Goal: Task Accomplishment & Management: Use online tool/utility

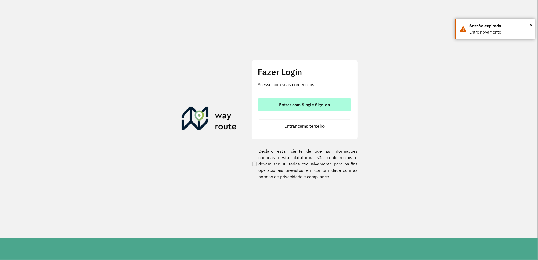
click at [325, 102] on button "Entrar com Single Sign-on" at bounding box center [304, 104] width 93 height 13
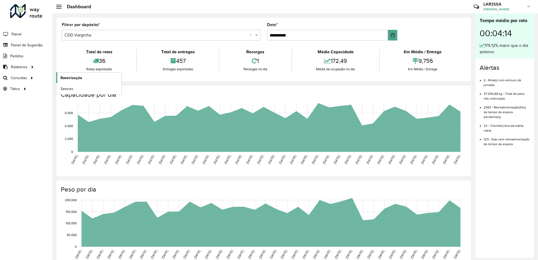
click at [70, 79] on span "Roteirização" at bounding box center [72, 78] width 22 height 6
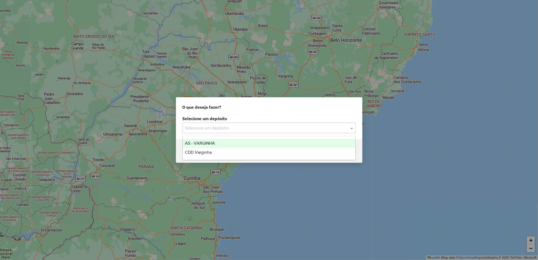
click at [278, 131] on input "text" at bounding box center [263, 128] width 157 height 6
click at [297, 126] on input "text" at bounding box center [263, 128] width 157 height 6
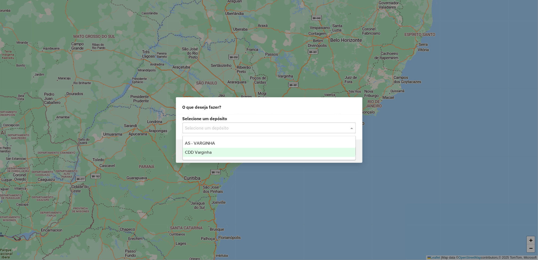
click at [275, 151] on div "CDD Varginha" at bounding box center [269, 152] width 173 height 9
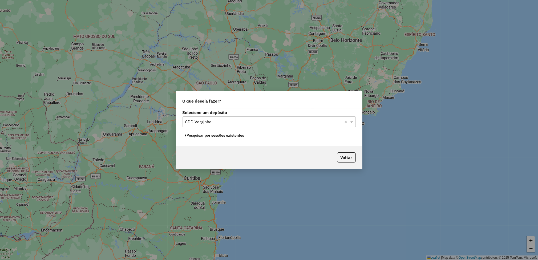
click at [235, 136] on button "Pesquisar por sessões existentes" at bounding box center [215, 135] width 64 height 8
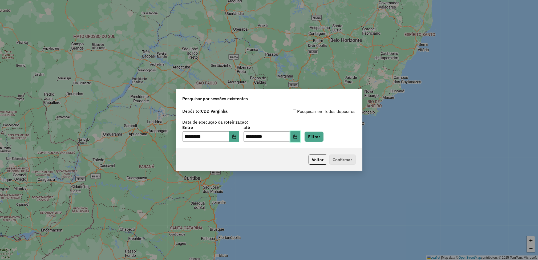
click at [301, 132] on button "Choose Date" at bounding box center [296, 136] width 10 height 11
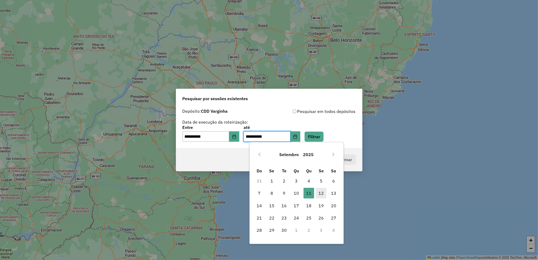
click at [319, 195] on span "12" at bounding box center [321, 193] width 11 height 11
type input "**********"
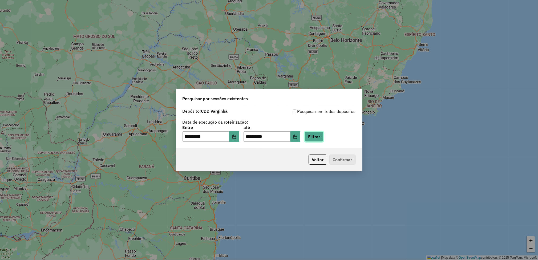
click at [324, 134] on button "Filtrar" at bounding box center [314, 137] width 19 height 10
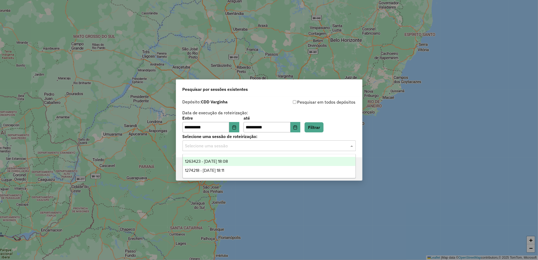
click at [216, 146] on input "text" at bounding box center [263, 146] width 157 height 6
click at [237, 167] on div "1274218 - [DATE] 18:11" at bounding box center [269, 170] width 173 height 9
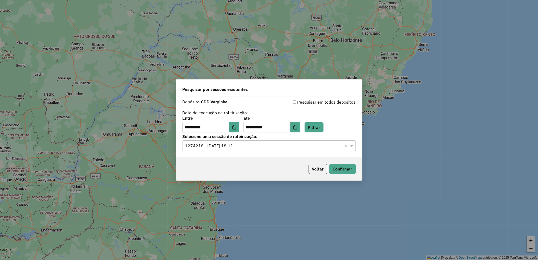
click at [337, 175] on div "Voltar Confirmar" at bounding box center [269, 169] width 186 height 23
click at [344, 170] on button "Confirmar" at bounding box center [343, 169] width 26 height 10
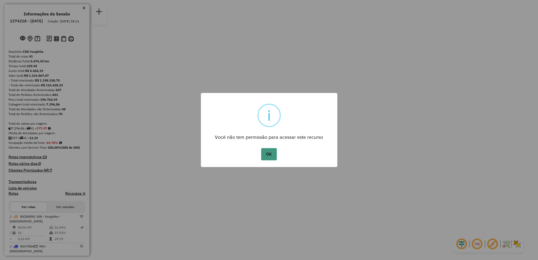
click at [268, 154] on button "OK" at bounding box center [269, 154] width 16 height 12
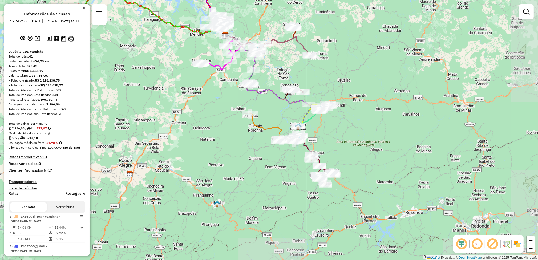
drag, startPoint x: 384, startPoint y: 131, endPoint x: 340, endPoint y: 36, distance: 104.2
click at [340, 36] on div "Janela de atendimento Grade de atendimento Capacidade Transportadoras Veículos …" at bounding box center [269, 130] width 538 height 260
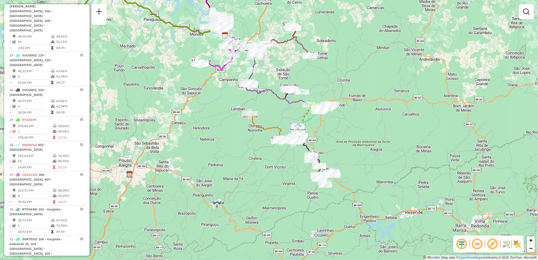
scroll to position [884, 0]
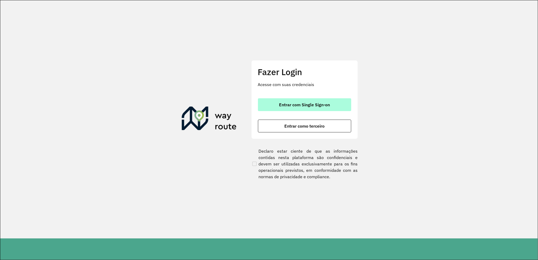
click at [288, 106] on span "Entrar com Single Sign-on" at bounding box center [304, 105] width 51 height 4
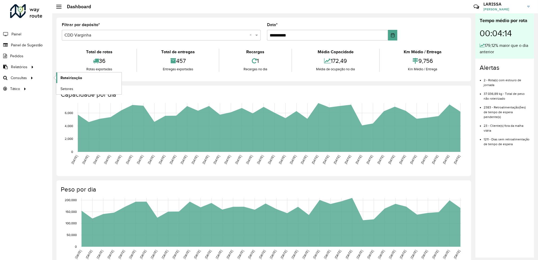
click at [65, 78] on span "Roteirização" at bounding box center [72, 78] width 22 height 6
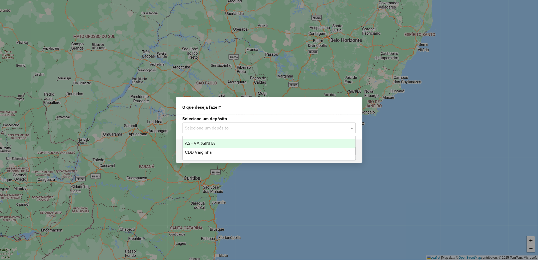
click at [252, 126] on input "text" at bounding box center [263, 128] width 157 height 6
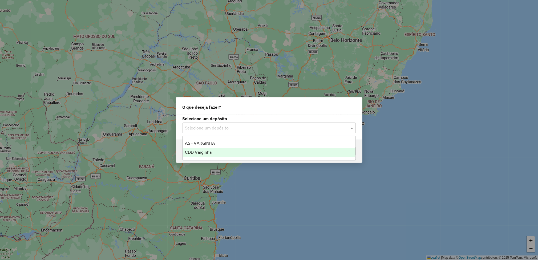
click at [212, 152] on div "CDD Varginha" at bounding box center [269, 152] width 173 height 9
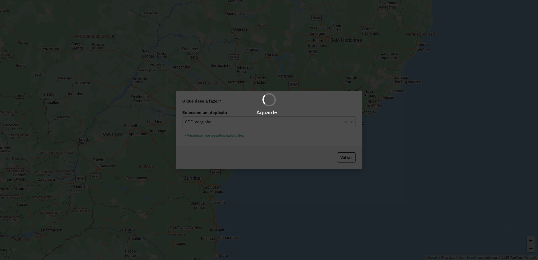
click at [231, 137] on div "Aguarde..." at bounding box center [269, 130] width 538 height 260
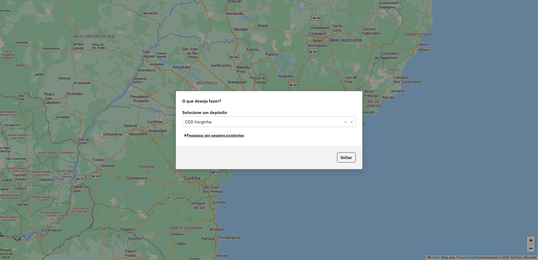
click at [231, 137] on button "Pesquisar por sessões existentes" at bounding box center [215, 135] width 64 height 8
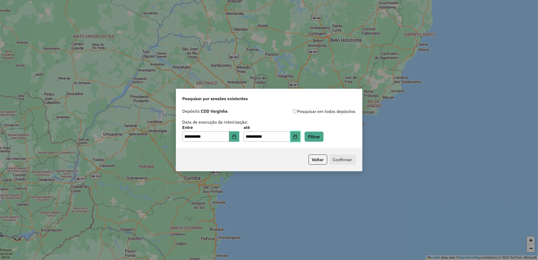
click at [301, 140] on button "Choose Date" at bounding box center [296, 136] width 10 height 11
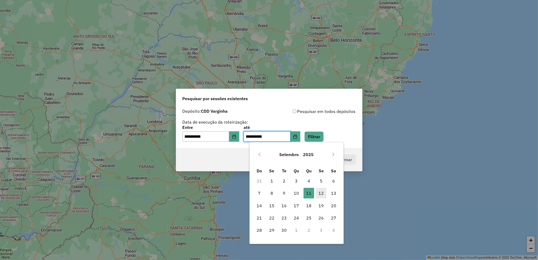
click at [319, 193] on span "12" at bounding box center [321, 193] width 11 height 11
type input "**********"
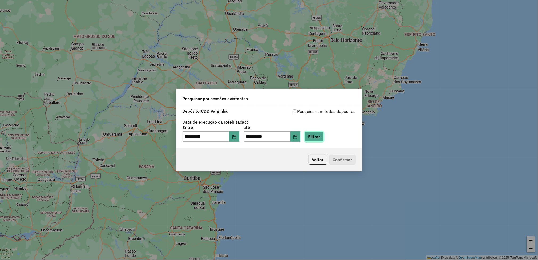
click at [324, 138] on button "Filtrar" at bounding box center [314, 137] width 19 height 10
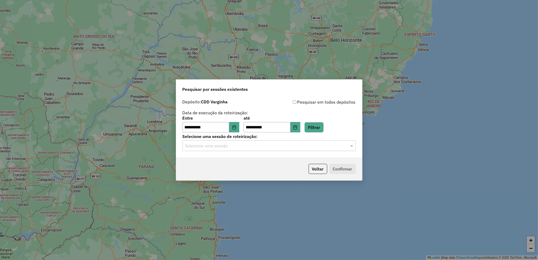
click at [234, 147] on input "text" at bounding box center [263, 146] width 157 height 6
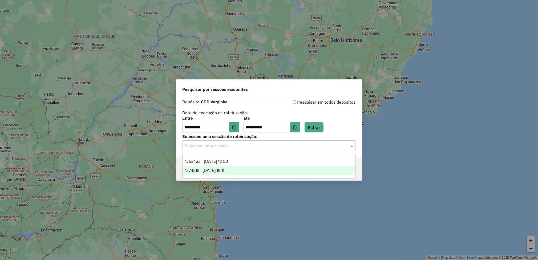
click at [238, 174] on div "1274218 - 12/09/2025 18:11" at bounding box center [269, 170] width 173 height 9
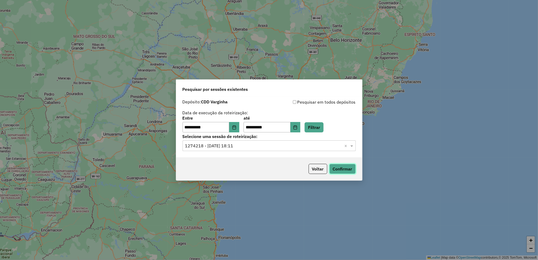
click at [351, 165] on button "Confirmar" at bounding box center [343, 169] width 26 height 10
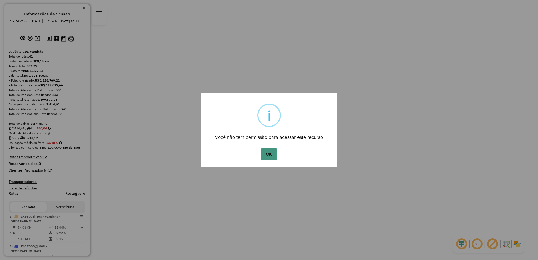
click at [271, 153] on button "OK" at bounding box center [269, 154] width 16 height 12
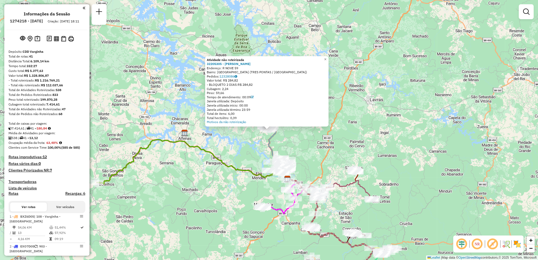
click at [352, 88] on div "Atividade não roteirizada 32205305 - ALESSANDRO BATISTA F Endereço: R NOVE 59 B…" at bounding box center [269, 130] width 538 height 260
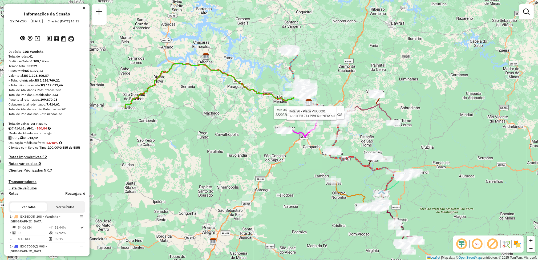
drag, startPoint x: 334, startPoint y: 74, endPoint x: 378, endPoint y: 158, distance: 95.1
click at [378, 158] on div "Rota 36 - Placa EBG5A82 32202207 - LU GORMET CONGELADOS Rota 26 - Placa VUC0001…" at bounding box center [269, 130] width 538 height 260
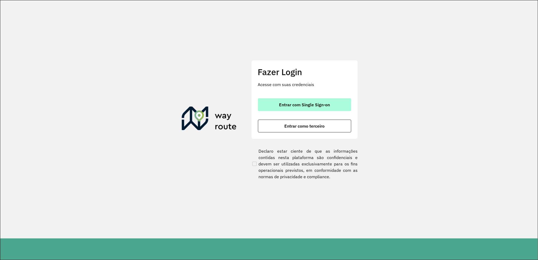
click at [305, 101] on button "Entrar com Single Sign-on" at bounding box center [304, 104] width 93 height 13
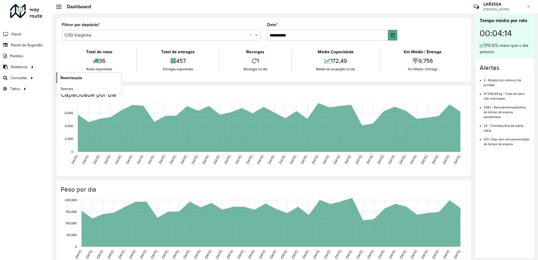
click at [61, 78] on span "Roteirização" at bounding box center [72, 78] width 22 height 6
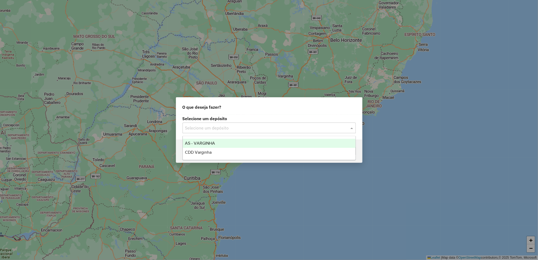
click at [233, 128] on input "text" at bounding box center [263, 128] width 157 height 6
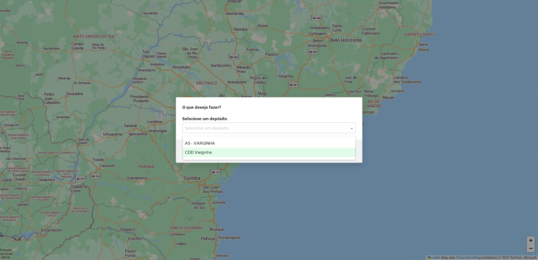
click at [247, 153] on div "CDD Varginha" at bounding box center [269, 152] width 173 height 9
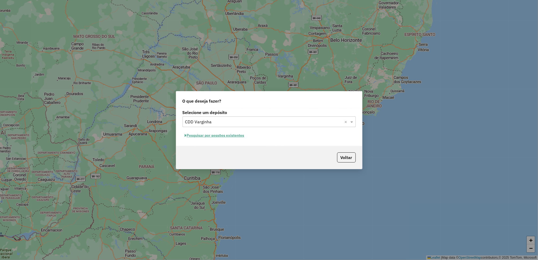
click at [231, 135] on button "Pesquisar por sessões existentes" at bounding box center [215, 135] width 64 height 8
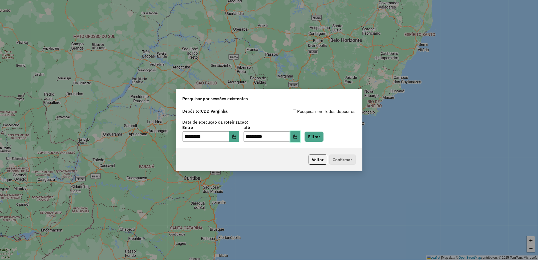
click at [301, 137] on button "Choose Date" at bounding box center [296, 136] width 10 height 11
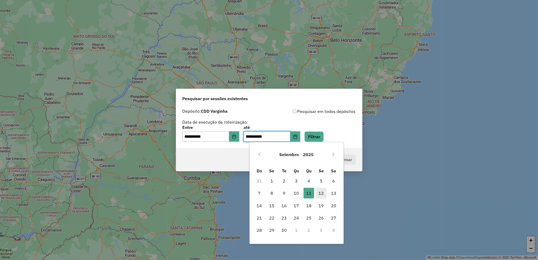
click at [319, 193] on span "12" at bounding box center [321, 193] width 11 height 11
type input "**********"
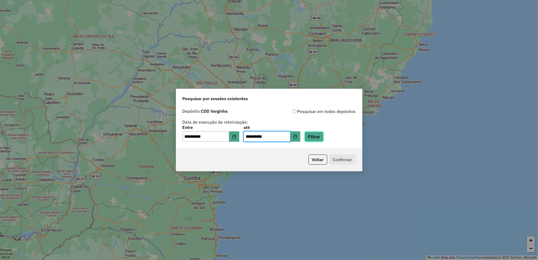
click at [324, 132] on button "Filtrar" at bounding box center [314, 137] width 19 height 10
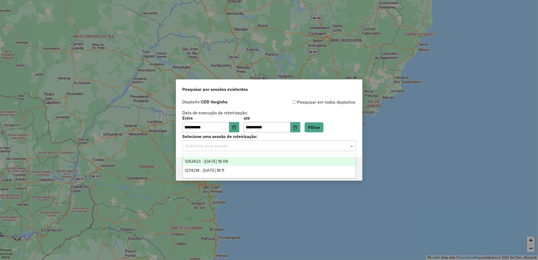
click at [236, 146] on input "text" at bounding box center [263, 146] width 157 height 6
click at [223, 170] on span "1274218 - 12/09/2025 18:11" at bounding box center [204, 170] width 39 height 5
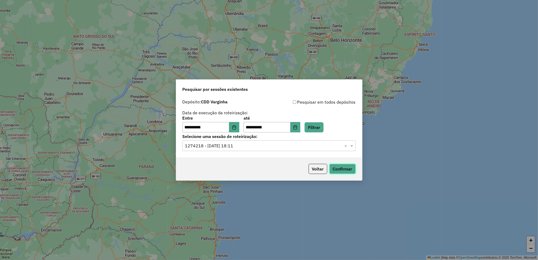
click at [330, 165] on button "Confirmar" at bounding box center [343, 169] width 26 height 10
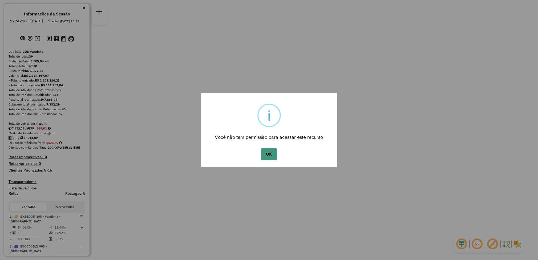
click at [273, 151] on button "OK" at bounding box center [269, 154] width 16 height 12
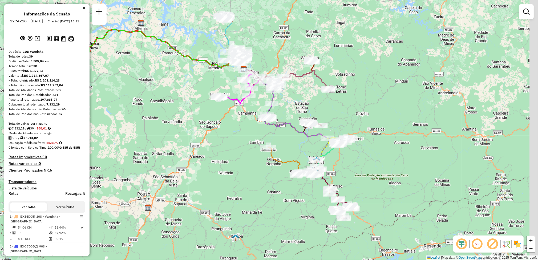
drag, startPoint x: 269, startPoint y: 78, endPoint x: 244, endPoint y: 17, distance: 66.3
click at [244, 17] on div "Janela de atendimento Grade de atendimento Capacidade Transportadoras Veículos …" at bounding box center [269, 130] width 538 height 260
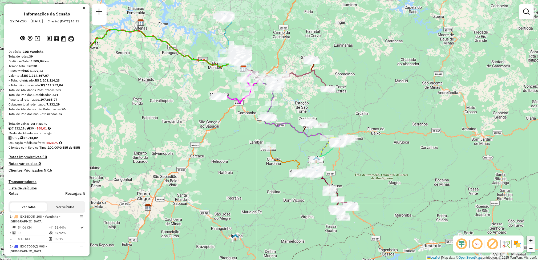
click at [532, 241] on span "+" at bounding box center [530, 240] width 3 height 7
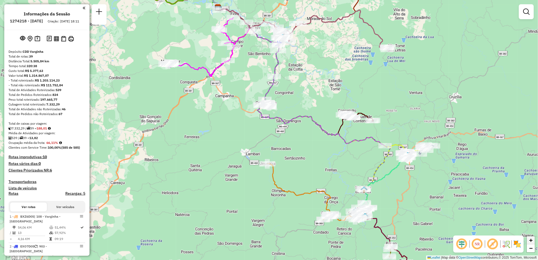
click at [532, 241] on span "+" at bounding box center [530, 240] width 3 height 7
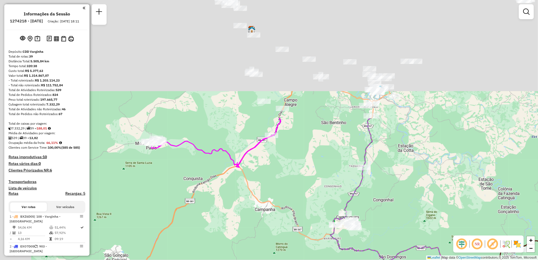
drag, startPoint x: 367, startPoint y: 94, endPoint x: 453, endPoint y: 243, distance: 171.7
click at [453, 243] on div "Janela de atendimento Grade de atendimento Capacidade Transportadoras Veículos …" at bounding box center [269, 130] width 538 height 260
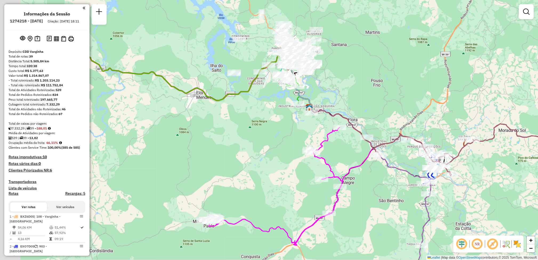
drag, startPoint x: 367, startPoint y: 98, endPoint x: 424, endPoint y: 173, distance: 94.1
click at [424, 173] on div "Janela de atendimento Grade de atendimento Capacidade Transportadoras Veículos …" at bounding box center [269, 130] width 538 height 260
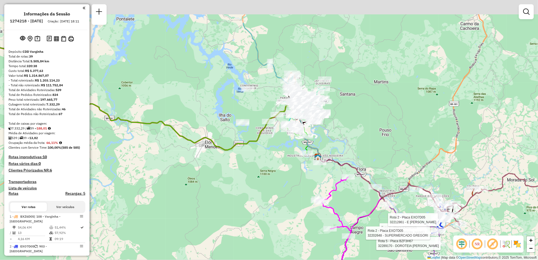
drag, startPoint x: 376, startPoint y: 74, endPoint x: 383, endPoint y: 122, distance: 49.3
click at [383, 122] on div "Rota 5 - Placa BZF3H67 32289170 - DOROTEIA FRANCISCA B Rota 2 - Placa EXO7D05 3…" at bounding box center [269, 130] width 538 height 260
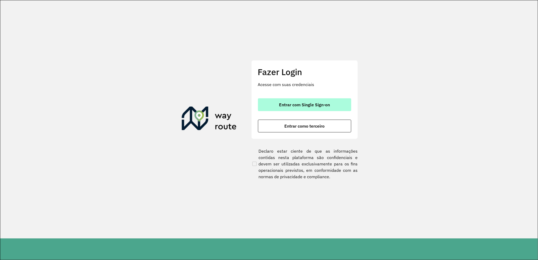
click at [314, 103] on span "Entrar com Single Sign-on" at bounding box center [304, 105] width 51 height 4
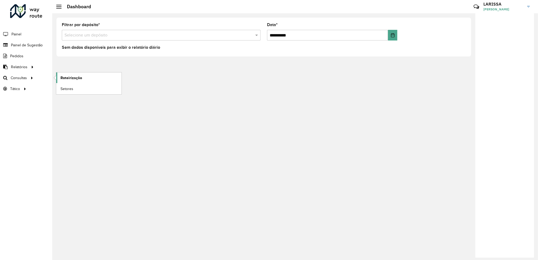
click at [61, 77] on span "Roteirização" at bounding box center [72, 78] width 22 height 6
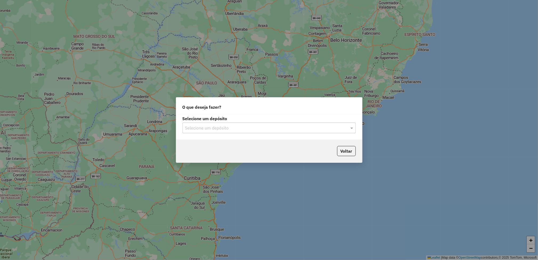
click at [274, 124] on div "Selecione um depósito" at bounding box center [269, 128] width 173 height 11
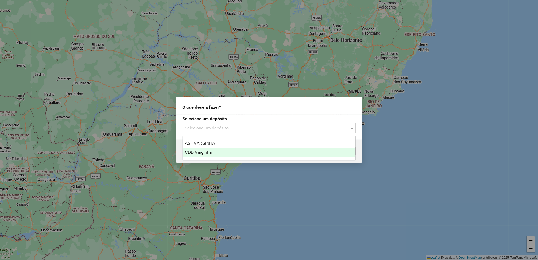
click at [219, 150] on div "CDD Varginha" at bounding box center [269, 152] width 173 height 9
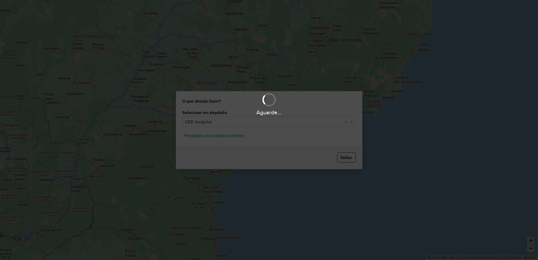
click at [236, 137] on div "Aguarde..." at bounding box center [269, 130] width 538 height 260
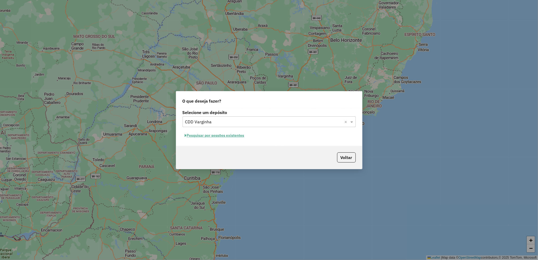
click at [242, 136] on button "Pesquisar por sessões existentes" at bounding box center [215, 135] width 64 height 8
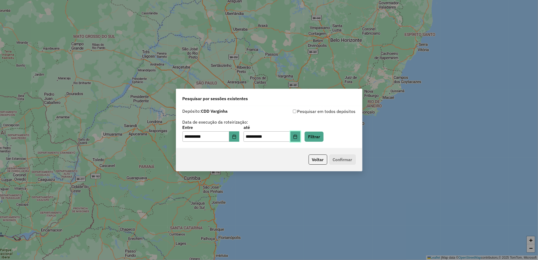
click at [301, 137] on button "Choose Date" at bounding box center [296, 136] width 10 height 11
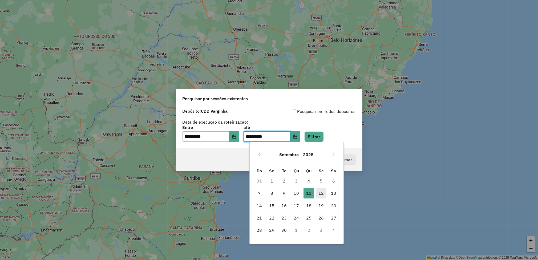
click at [323, 192] on span "12" at bounding box center [321, 193] width 11 height 11
type input "**********"
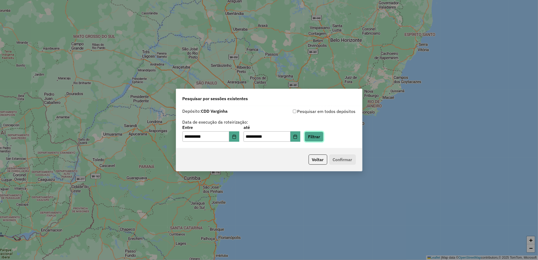
click at [324, 138] on button "Filtrar" at bounding box center [314, 137] width 19 height 10
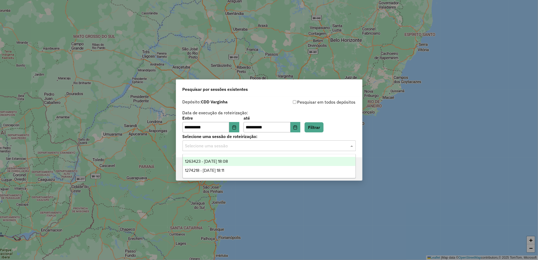
click at [214, 147] on input "text" at bounding box center [263, 146] width 157 height 6
click at [215, 166] on div "1274218 - 12/09/2025 18:11" at bounding box center [269, 170] width 173 height 9
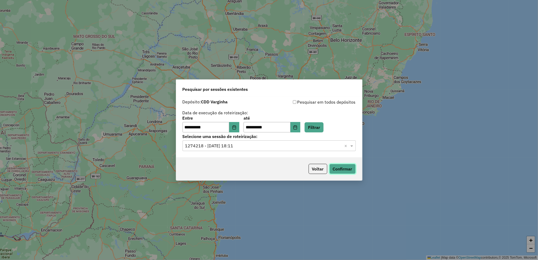
click at [344, 164] on button "Confirmar" at bounding box center [343, 169] width 26 height 10
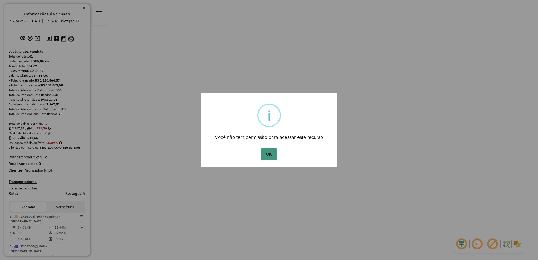
click at [272, 155] on button "OK" at bounding box center [269, 154] width 16 height 12
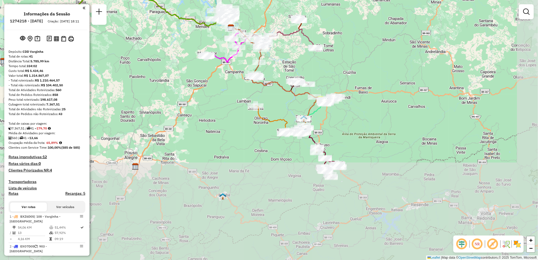
drag, startPoint x: 391, startPoint y: 162, endPoint x: 353, endPoint y: 60, distance: 109.5
click at [353, 60] on div "Janela de atendimento Grade de atendimento Capacidade Transportadoras Veículos …" at bounding box center [269, 130] width 538 height 260
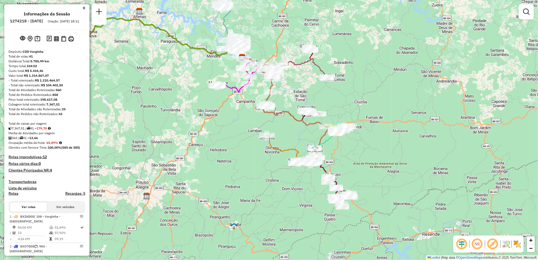
drag, startPoint x: 368, startPoint y: 87, endPoint x: 379, endPoint y: 116, distance: 32.0
click at [379, 116] on div "Janela de atendimento Grade de atendimento Capacidade Transportadoras Veículos …" at bounding box center [269, 130] width 538 height 260
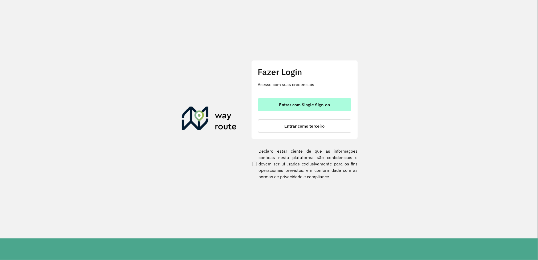
click at [304, 103] on span "Entrar com Single Sign-on" at bounding box center [304, 105] width 51 height 4
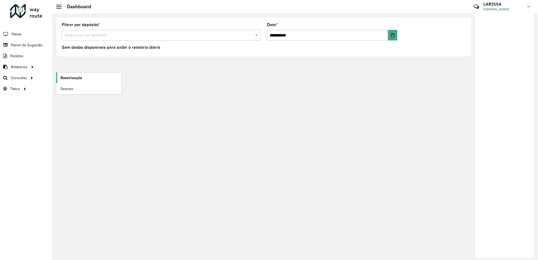
click at [80, 81] on link "Roteirização" at bounding box center [88, 78] width 65 height 11
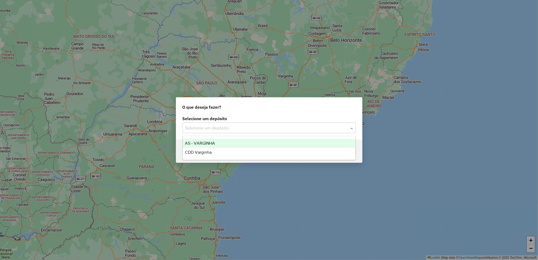
click at [253, 127] on input "text" at bounding box center [263, 128] width 157 height 6
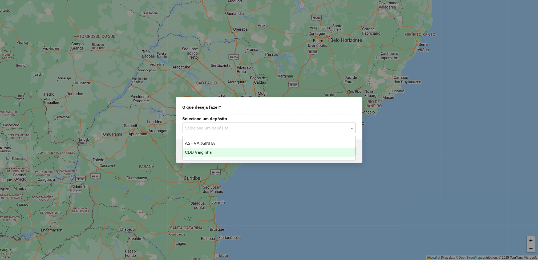
click at [225, 154] on div "CDD Varginha" at bounding box center [269, 152] width 173 height 9
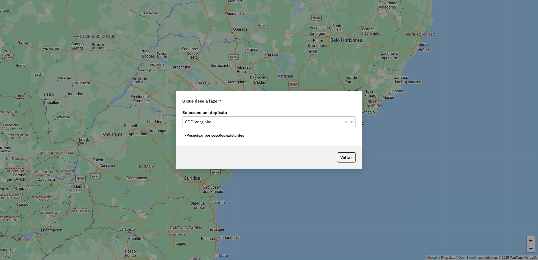
click at [236, 136] on button "Pesquisar por sessões existentes" at bounding box center [215, 135] width 64 height 8
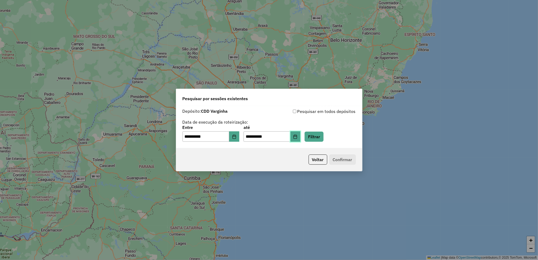
click at [301, 135] on button "Choose Date" at bounding box center [296, 136] width 10 height 11
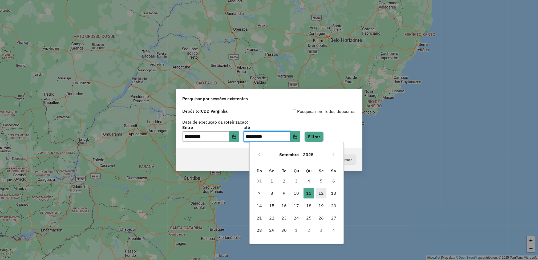
click at [324, 194] on span "12" at bounding box center [321, 193] width 11 height 11
type input "**********"
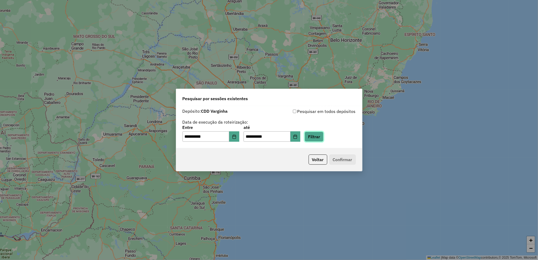
click at [324, 141] on button "Filtrar" at bounding box center [314, 137] width 19 height 10
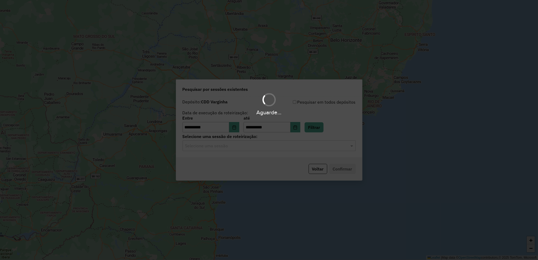
click at [235, 145] on input "text" at bounding box center [263, 146] width 157 height 6
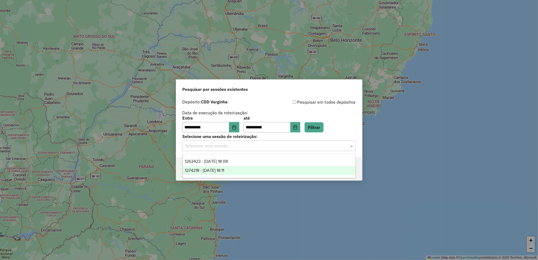
click at [240, 172] on div "1274218 - 12/09/2025 18:11" at bounding box center [269, 170] width 173 height 9
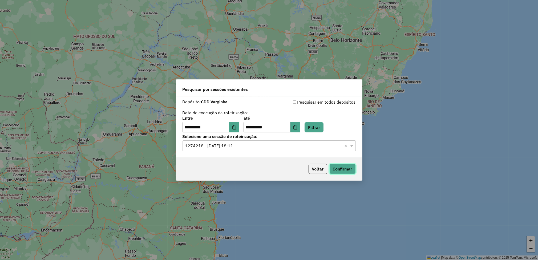
click at [336, 173] on button "Confirmar" at bounding box center [343, 169] width 26 height 10
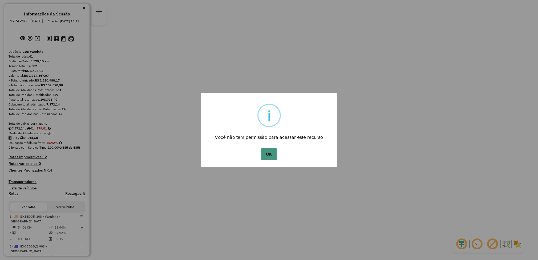
click at [269, 153] on button "OK" at bounding box center [269, 154] width 16 height 12
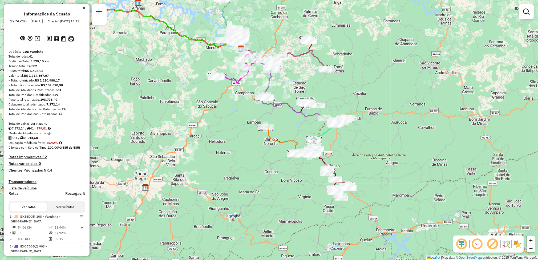
drag, startPoint x: 371, startPoint y: 121, endPoint x: 343, endPoint y: 39, distance: 85.9
click at [343, 39] on div "Janela de atendimento Grade de atendimento Capacidade Transportadoras Veículos …" at bounding box center [269, 130] width 538 height 260
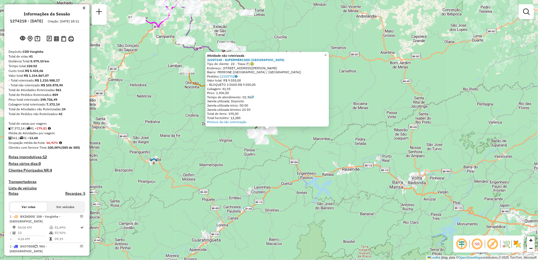
click at [193, 136] on div "Atividade não roteirizada 32257338 - SUPERMERCADO ITAMONT Tipo de cliente: 23 -…" at bounding box center [269, 130] width 538 height 260
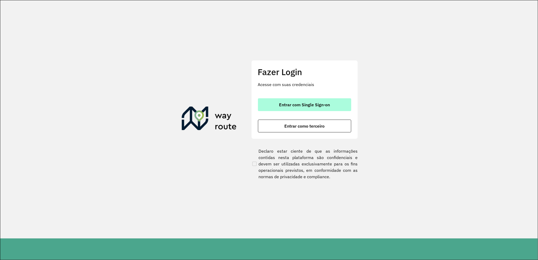
click at [296, 104] on span "Entrar com Single Sign-on" at bounding box center [304, 105] width 51 height 4
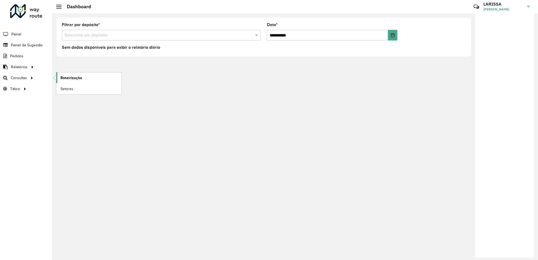
click at [72, 74] on link "Roteirização" at bounding box center [88, 78] width 65 height 11
click at [65, 77] on span "Roteirização" at bounding box center [72, 78] width 22 height 6
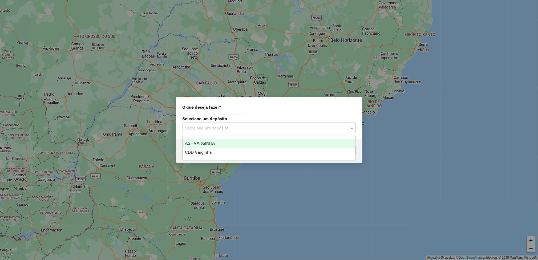
click at [230, 125] on input "text" at bounding box center [263, 128] width 157 height 6
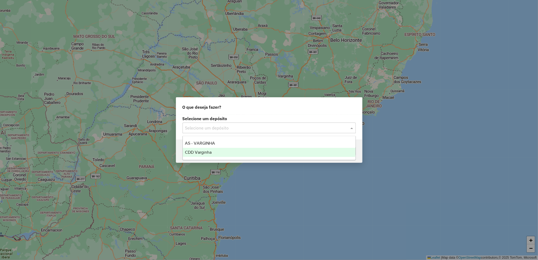
click at [229, 154] on div "CDD Varginha" at bounding box center [269, 152] width 173 height 9
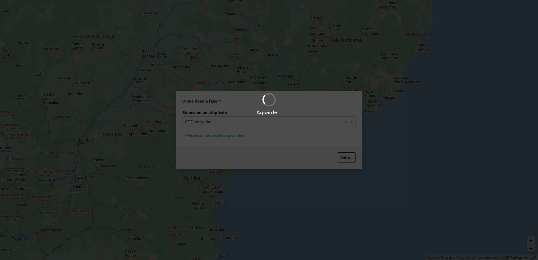
click at [223, 135] on div "Aguarde..." at bounding box center [269, 130] width 538 height 260
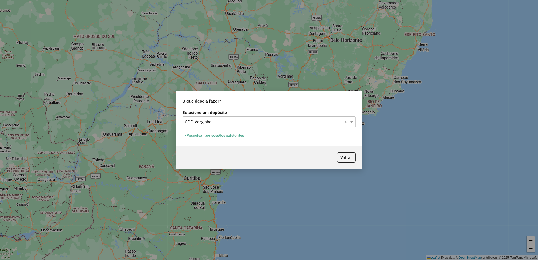
click at [206, 135] on button "Pesquisar por sessões existentes" at bounding box center [215, 135] width 64 height 8
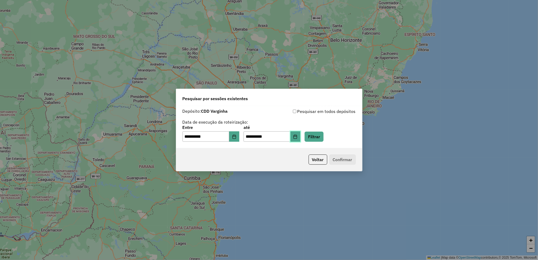
click at [297, 136] on icon "Choose Date" at bounding box center [295, 137] width 3 height 4
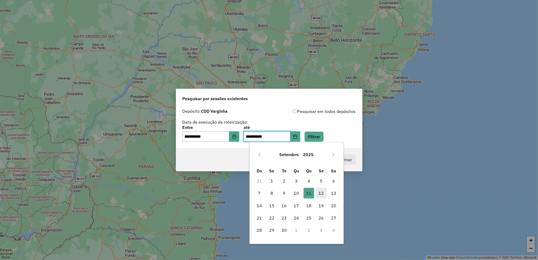
click at [316, 192] on span "12" at bounding box center [321, 193] width 11 height 11
type input "**********"
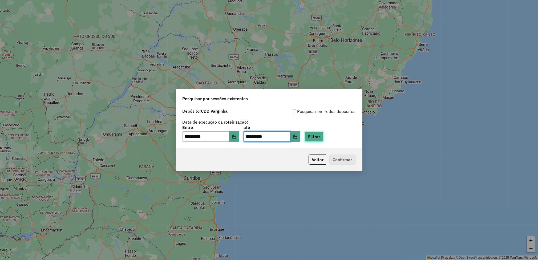
click at [324, 140] on button "Filtrar" at bounding box center [314, 137] width 19 height 10
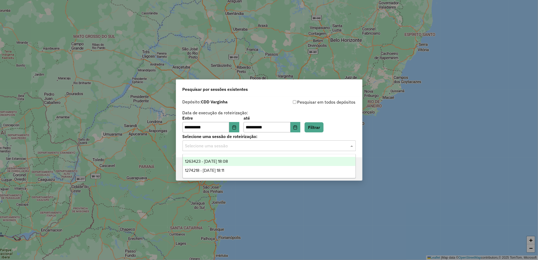
click at [239, 150] on div "Selecione uma sessão" at bounding box center [269, 145] width 173 height 11
click at [224, 173] on span "1274218 - [DATE] 18:11" at bounding box center [204, 170] width 39 height 5
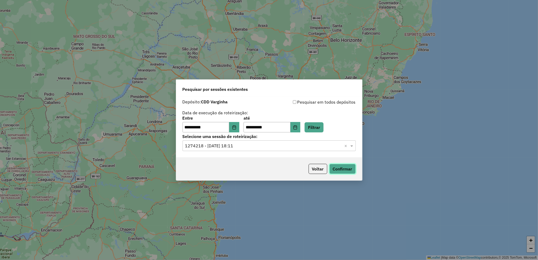
click at [351, 170] on button "Confirmar" at bounding box center [343, 169] width 26 height 10
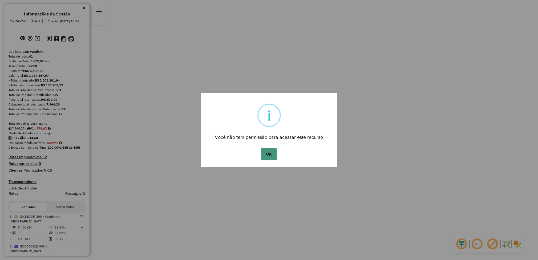
click at [270, 152] on button "OK" at bounding box center [269, 154] width 16 height 12
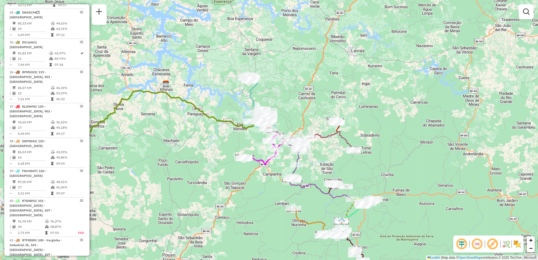
scroll to position [1269, 0]
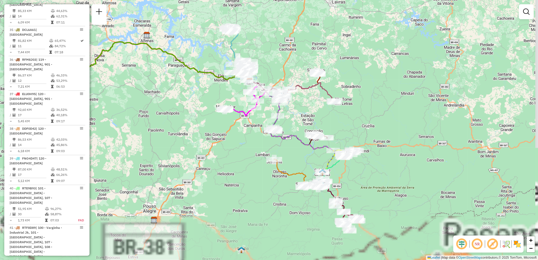
drag, startPoint x: 317, startPoint y: 150, endPoint x: 298, endPoint y: 101, distance: 52.5
click at [298, 101] on div "Janela de atendimento Grade de atendimento Capacidade Transportadoras Veículos …" at bounding box center [269, 130] width 538 height 260
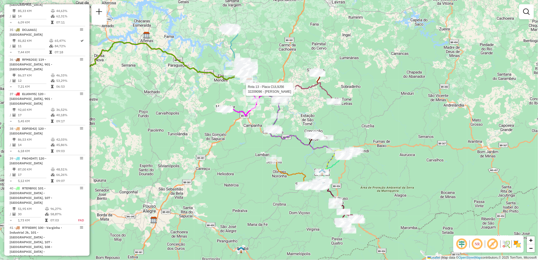
drag, startPoint x: 88, startPoint y: 222, endPoint x: 88, endPoint y: 203, distance: 19.2
click at [88, 203] on div "Informações da Sessão 1274218 - 12/09/2025 Criação: 11/09/2025 18:11 Depósito: …" at bounding box center [46, 130] width 85 height 252
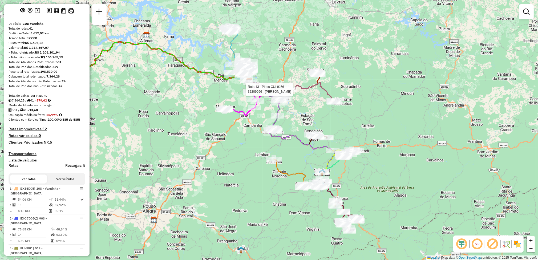
scroll to position [0, 0]
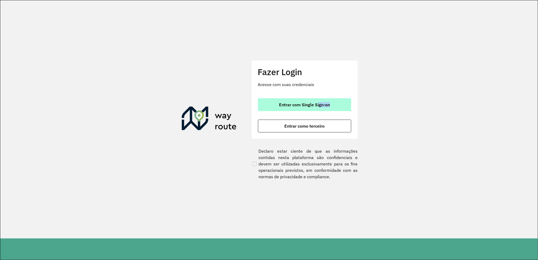
drag, startPoint x: 317, startPoint y: 111, endPoint x: 330, endPoint y: 104, distance: 15.3
click at [330, 104] on div "Entrar com Single Sign-on Entrar como terceiro" at bounding box center [304, 115] width 93 height 34
click at [330, 104] on button "Entrar com Single Sign-on" at bounding box center [304, 104] width 93 height 13
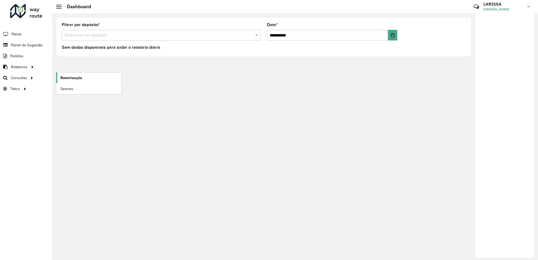
click at [66, 79] on span "Roteirização" at bounding box center [72, 78] width 22 height 6
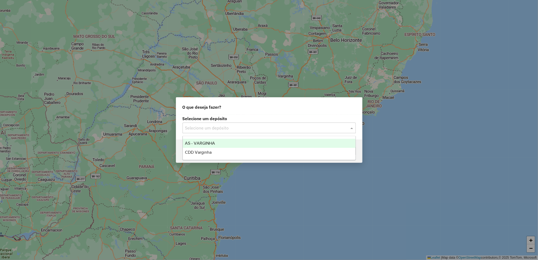
click at [259, 129] on input "text" at bounding box center [263, 128] width 157 height 6
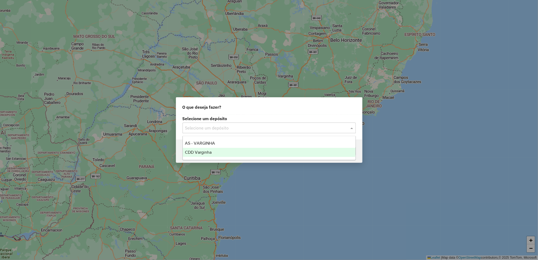
click at [227, 150] on div "CDD Varginha" at bounding box center [269, 152] width 173 height 9
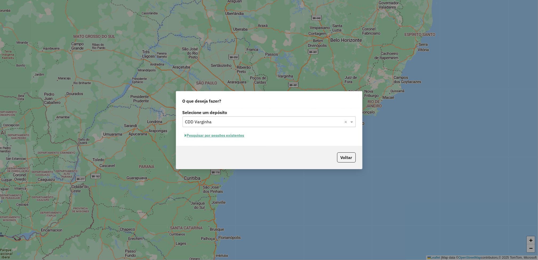
click at [238, 136] on button "Pesquisar por sessões existentes" at bounding box center [215, 135] width 64 height 8
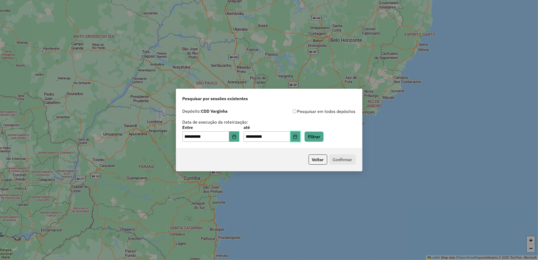
click at [301, 139] on button "Choose Date" at bounding box center [296, 136] width 10 height 11
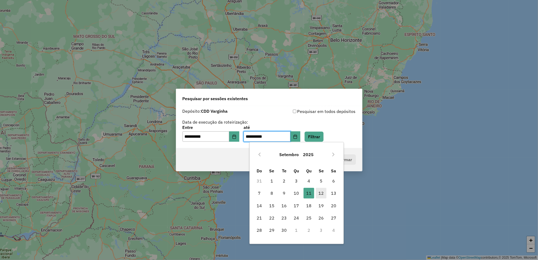
click at [318, 190] on span "12" at bounding box center [321, 193] width 11 height 11
type input "**********"
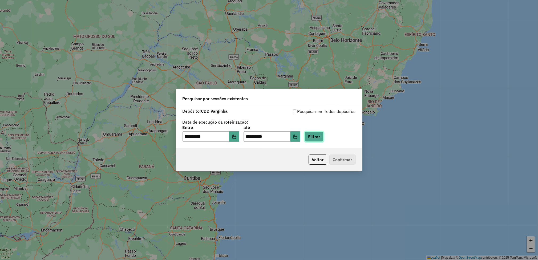
click at [324, 135] on button "Filtrar" at bounding box center [314, 137] width 19 height 10
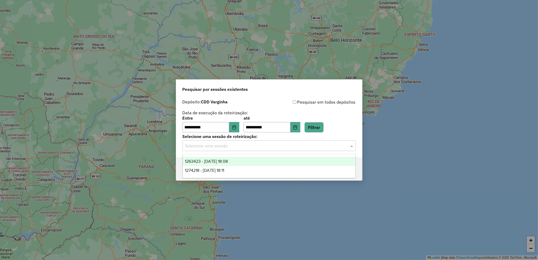
click at [280, 148] on input "text" at bounding box center [263, 146] width 157 height 6
click at [249, 170] on div "1274218 - [DATE] 18:11" at bounding box center [269, 170] width 173 height 9
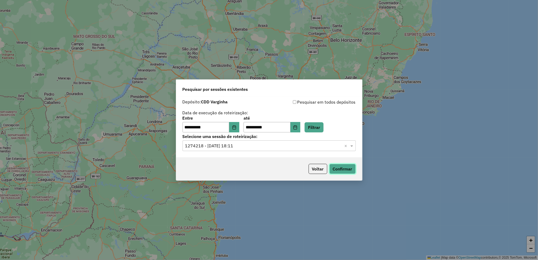
click at [339, 169] on button "Confirmar" at bounding box center [343, 169] width 26 height 10
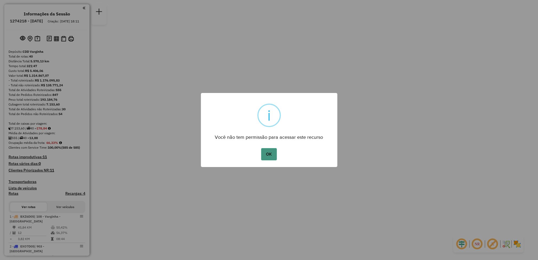
click at [269, 154] on button "OK" at bounding box center [269, 154] width 16 height 12
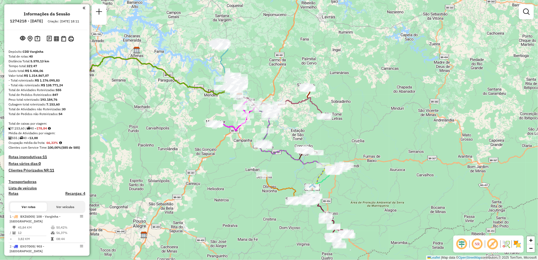
drag, startPoint x: 325, startPoint y: 112, endPoint x: 296, endPoint y: 78, distance: 44.8
click at [296, 78] on div "Rota 10 - Placa COB9C55 32213740 - PEDRO PEREIRA DOMINGOS Rota 12 - Placa CUL9J…" at bounding box center [269, 130] width 538 height 260
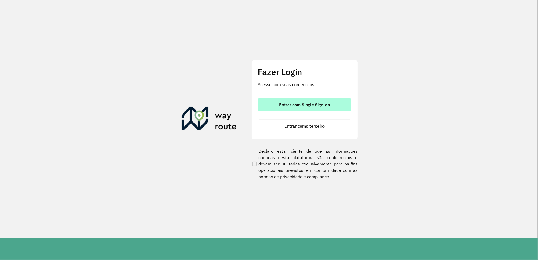
click at [309, 107] on span "Entrar com Single Sign-on" at bounding box center [304, 105] width 51 height 4
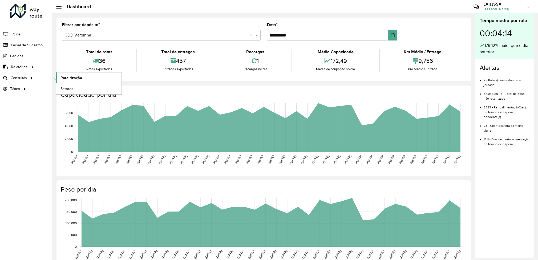
click at [62, 78] on span "Roteirização" at bounding box center [72, 78] width 22 height 6
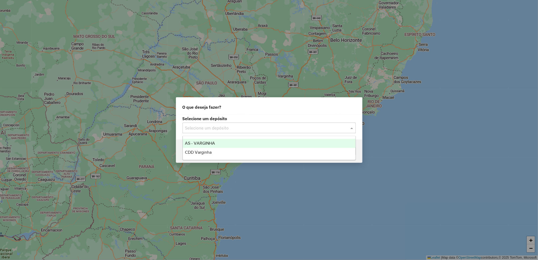
click at [238, 127] on input "text" at bounding box center [263, 128] width 157 height 6
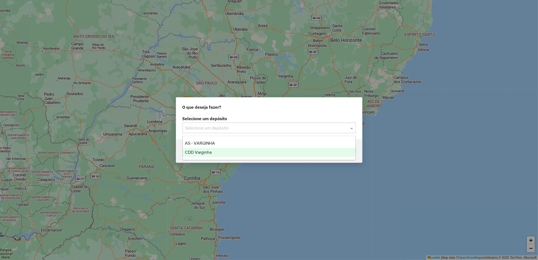
click at [226, 149] on div "CDD Varginha" at bounding box center [269, 152] width 173 height 9
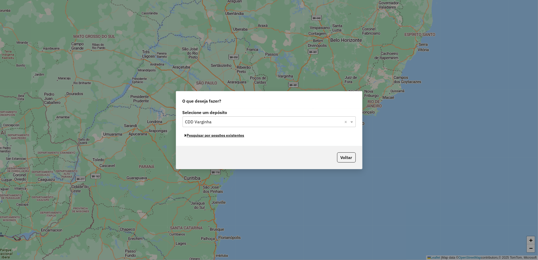
click at [224, 136] on button "Pesquisar por sessões existentes" at bounding box center [215, 135] width 64 height 8
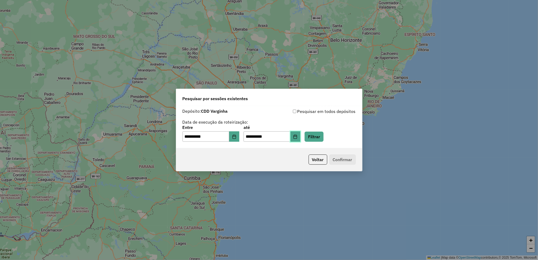
click at [301, 136] on button "Choose Date" at bounding box center [296, 136] width 10 height 11
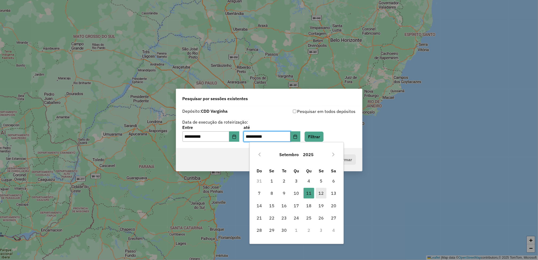
click at [323, 189] on span "12" at bounding box center [321, 193] width 11 height 11
type input "**********"
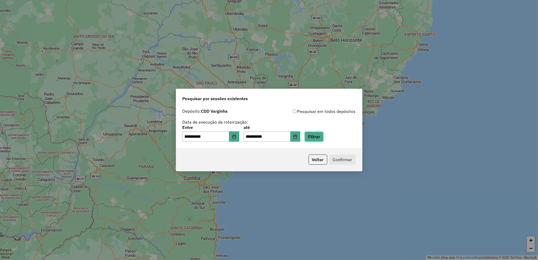
click at [324, 138] on button "Filtrar" at bounding box center [314, 137] width 19 height 10
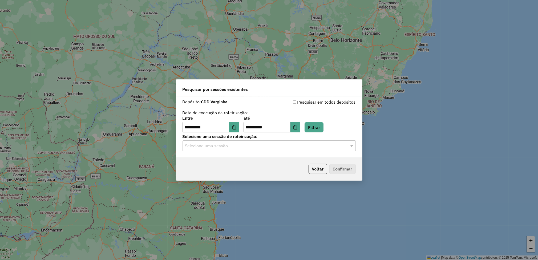
click at [216, 148] on input "text" at bounding box center [263, 146] width 157 height 6
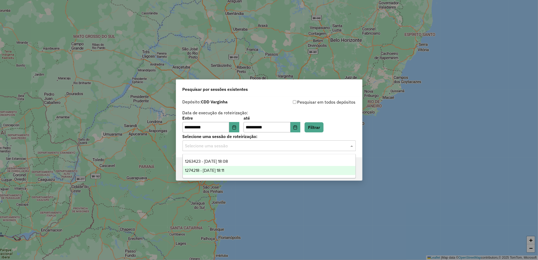
click at [220, 168] on span "1274218 - [DATE] 18:11" at bounding box center [204, 170] width 39 height 5
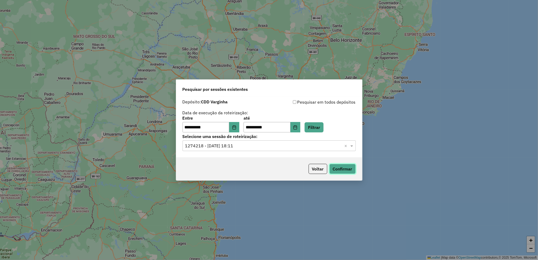
click at [348, 168] on button "Confirmar" at bounding box center [343, 169] width 26 height 10
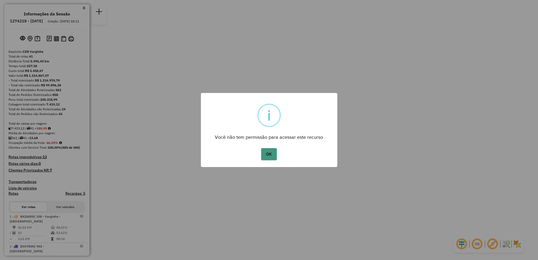
click at [274, 149] on button "OK" at bounding box center [269, 154] width 16 height 12
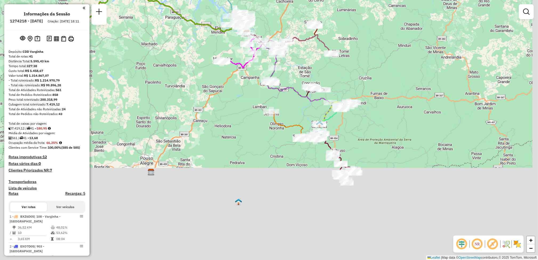
drag, startPoint x: 369, startPoint y: 138, endPoint x: 347, endPoint y: 40, distance: 99.8
click at [347, 40] on div "Janela de atendimento Grade de atendimento Capacidade Transportadoras Veículos …" at bounding box center [269, 130] width 538 height 260
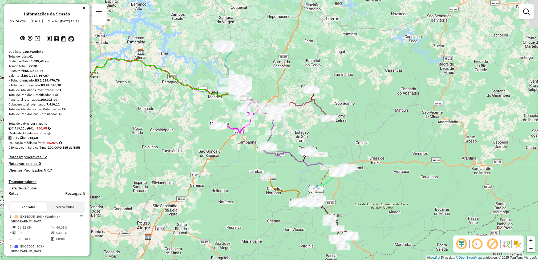
drag, startPoint x: 347, startPoint y: 40, endPoint x: 343, endPoint y: 115, distance: 75.0
click at [343, 115] on div "Janela de atendimento Grade de atendimento Capacidade Transportadoras Veículos …" at bounding box center [269, 130] width 538 height 260
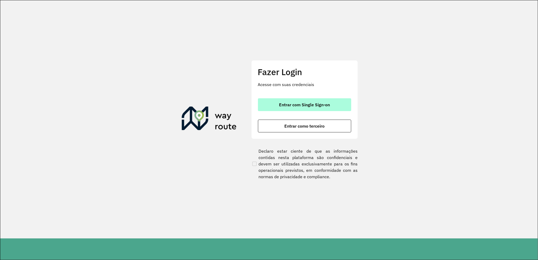
click at [304, 111] on button "Entrar com Single Sign-on" at bounding box center [304, 104] width 93 height 13
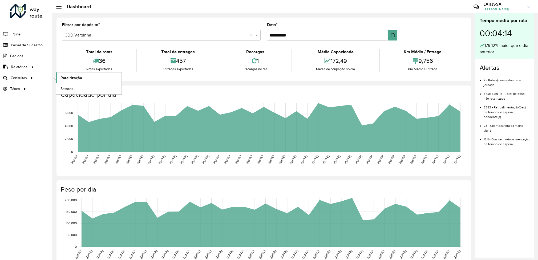
click at [58, 78] on link "Roteirização" at bounding box center [88, 78] width 65 height 11
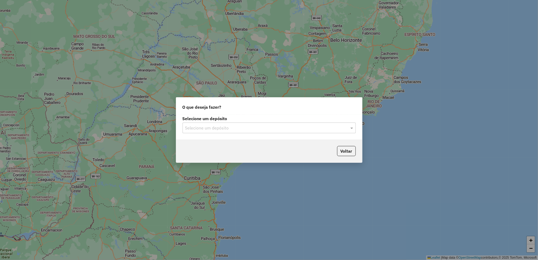
click at [257, 127] on input "text" at bounding box center [263, 128] width 157 height 6
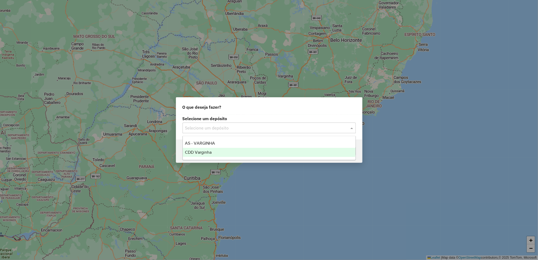
click at [218, 153] on div "CDD Varginha" at bounding box center [269, 152] width 173 height 9
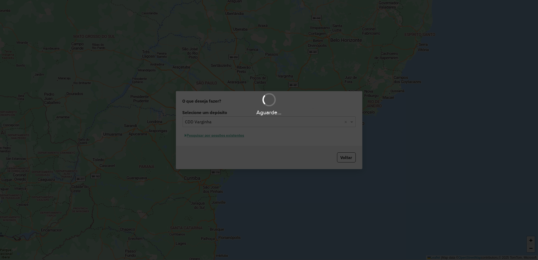
click at [221, 138] on div "Aguarde..." at bounding box center [269, 130] width 538 height 260
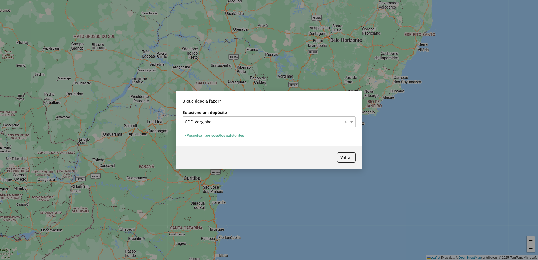
click at [224, 138] on button "Pesquisar por sessões existentes" at bounding box center [215, 135] width 64 height 8
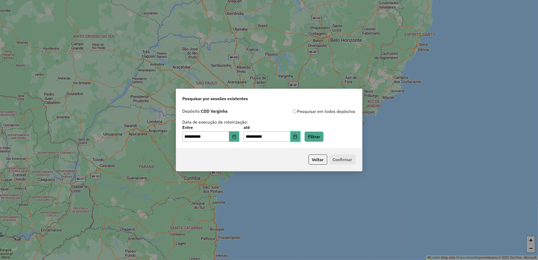
click at [298, 135] on icon "Choose Date" at bounding box center [295, 137] width 4 height 4
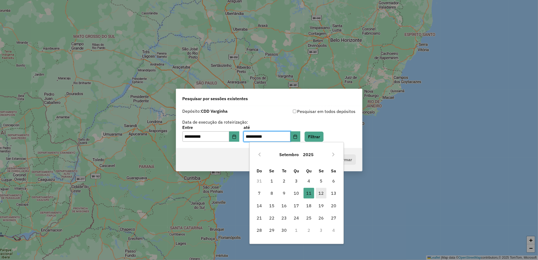
click at [324, 194] on span "12" at bounding box center [321, 193] width 11 height 11
type input "**********"
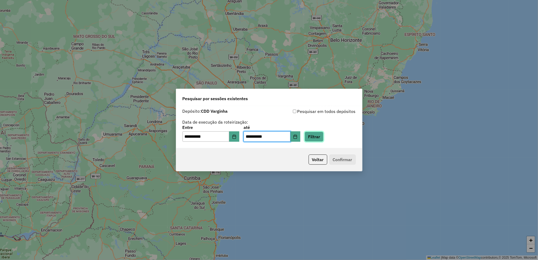
click at [324, 138] on button "Filtrar" at bounding box center [314, 137] width 19 height 10
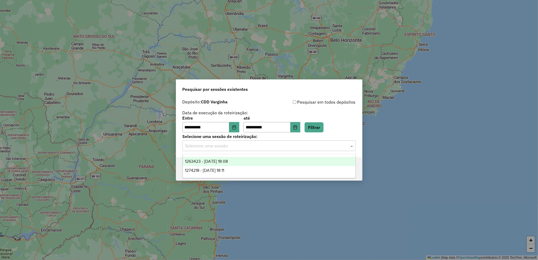
click at [240, 146] on input "text" at bounding box center [263, 146] width 157 height 6
click at [255, 172] on div "1274218 - [DATE] 18:11" at bounding box center [269, 170] width 173 height 9
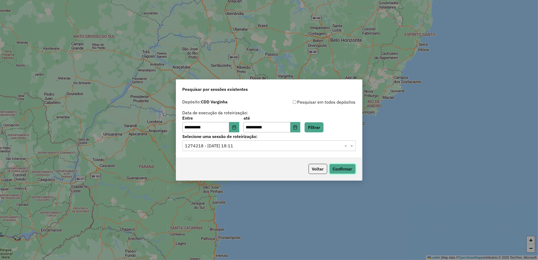
click at [331, 168] on button "Confirmar" at bounding box center [343, 169] width 26 height 10
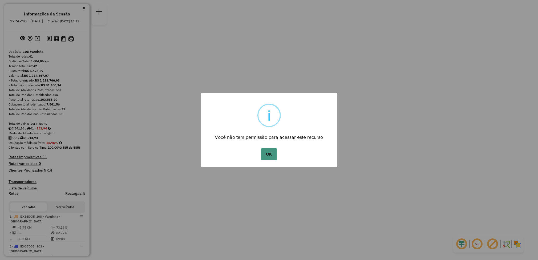
click at [263, 156] on button "OK" at bounding box center [269, 154] width 16 height 12
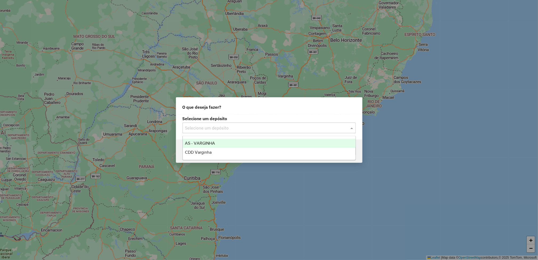
click at [225, 129] on input "text" at bounding box center [263, 128] width 157 height 6
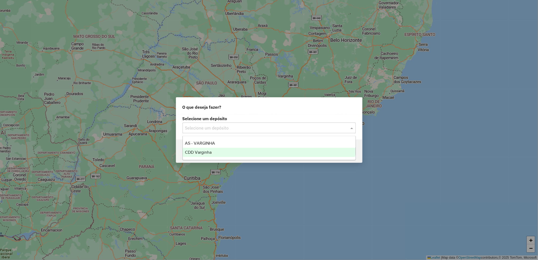
click at [208, 156] on div "CDD Varginha" at bounding box center [269, 152] width 173 height 9
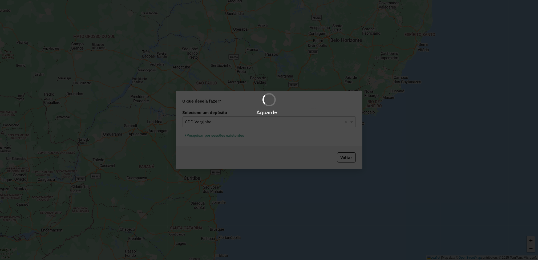
click at [241, 137] on div "Aguarde..." at bounding box center [269, 130] width 538 height 260
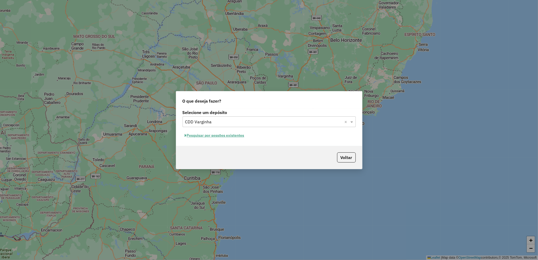
click at [238, 137] on button "Pesquisar por sessões existentes" at bounding box center [215, 135] width 64 height 8
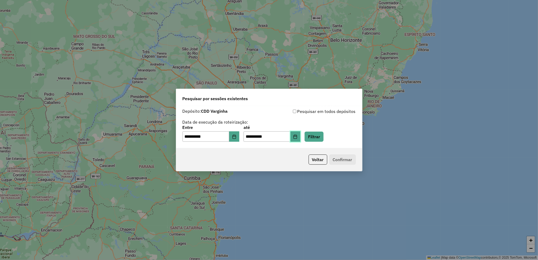
click at [301, 141] on button "Choose Date" at bounding box center [296, 136] width 10 height 11
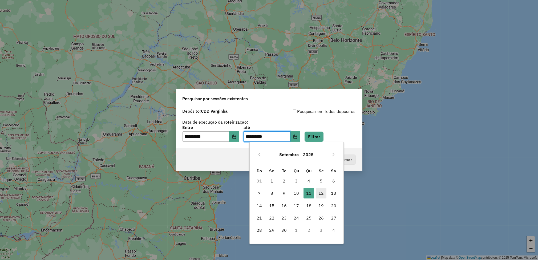
click at [317, 194] on span "12" at bounding box center [321, 193] width 11 height 11
type input "**********"
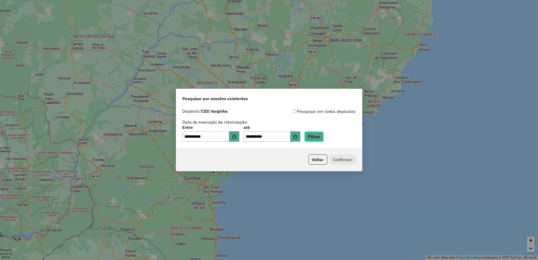
click at [324, 136] on button "Filtrar" at bounding box center [314, 137] width 19 height 10
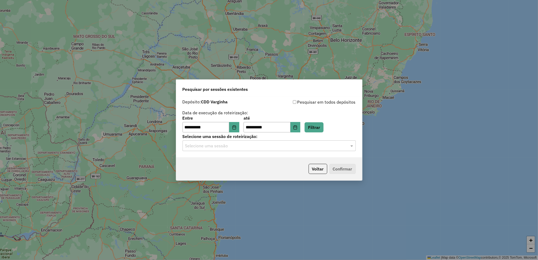
click at [247, 150] on hb-app "**********" at bounding box center [269, 130] width 538 height 260
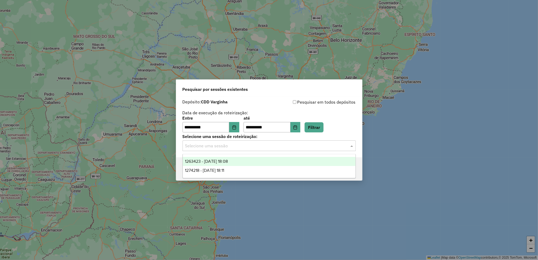
click at [263, 149] on input "text" at bounding box center [263, 146] width 157 height 6
click at [237, 171] on div "1274218 - 12/09/2025 18:11" at bounding box center [269, 170] width 173 height 9
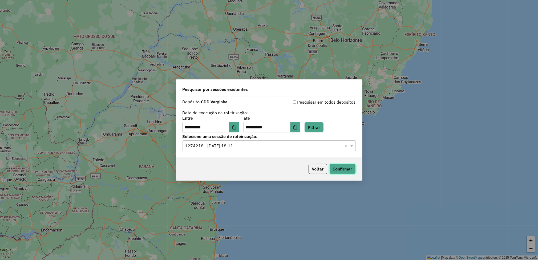
click at [333, 166] on button "Confirmar" at bounding box center [343, 169] width 26 height 10
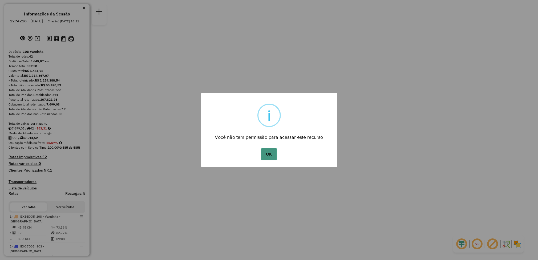
click at [266, 152] on button "OK" at bounding box center [269, 154] width 16 height 12
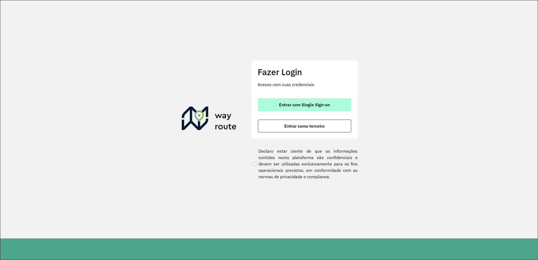
click at [316, 100] on button "Entrar com Single Sign-on" at bounding box center [304, 104] width 93 height 13
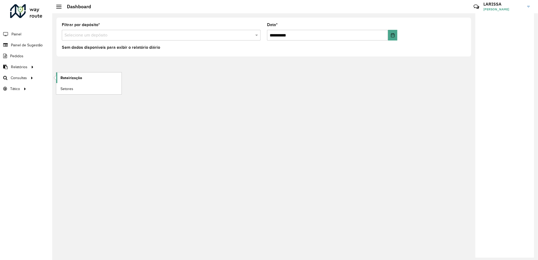
click at [58, 77] on link "Roteirização" at bounding box center [88, 78] width 65 height 11
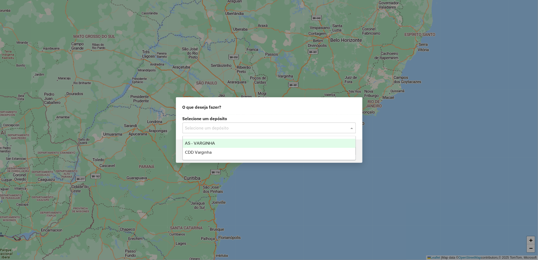
click at [255, 126] on input "text" at bounding box center [263, 128] width 157 height 6
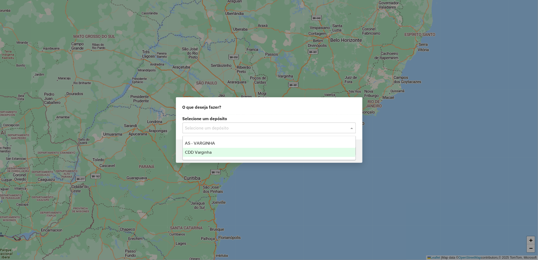
click at [230, 151] on div "CDD Varginha" at bounding box center [269, 152] width 173 height 9
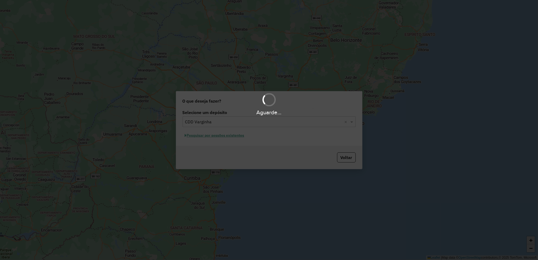
click at [224, 136] on div "Aguarde..." at bounding box center [269, 130] width 538 height 260
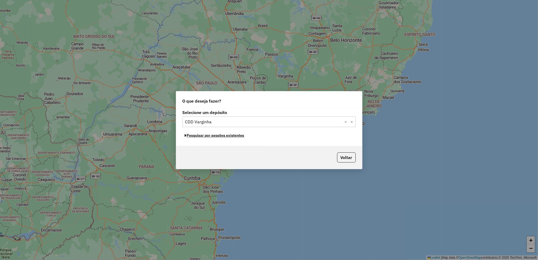
click at [224, 136] on button "Pesquisar por sessões existentes" at bounding box center [215, 135] width 64 height 8
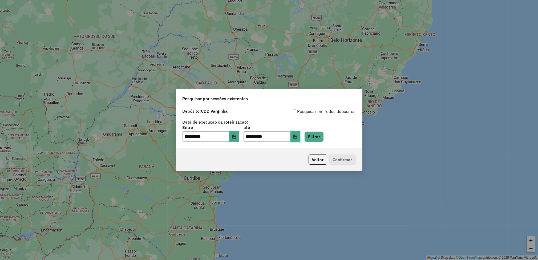
click at [301, 139] on button "Choose Date" at bounding box center [296, 136] width 10 height 11
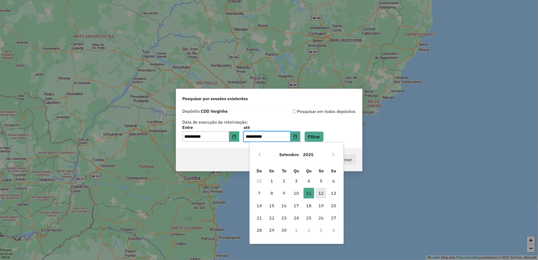
click at [323, 191] on span "12" at bounding box center [321, 193] width 11 height 11
type input "**********"
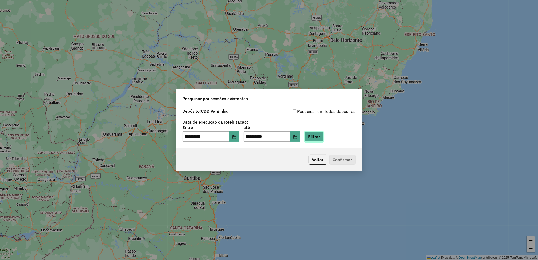
click at [322, 139] on button "Filtrar" at bounding box center [314, 137] width 19 height 10
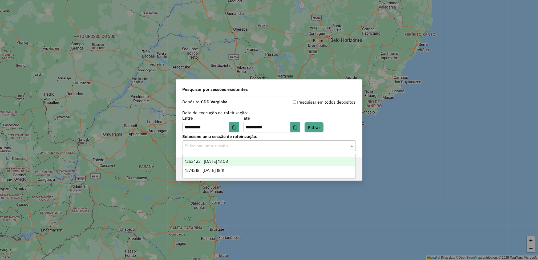
click at [236, 145] on input "text" at bounding box center [263, 146] width 157 height 6
click at [242, 168] on div "1274218 - [DATE] 18:11" at bounding box center [269, 170] width 173 height 9
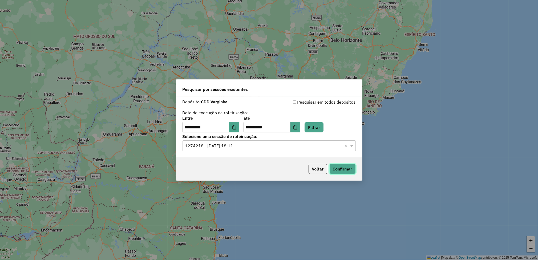
click at [348, 170] on button "Confirmar" at bounding box center [343, 169] width 26 height 10
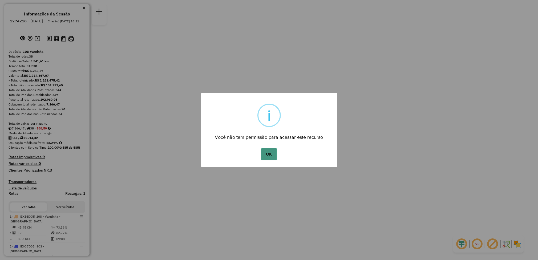
click at [270, 156] on button "OK" at bounding box center [269, 154] width 16 height 12
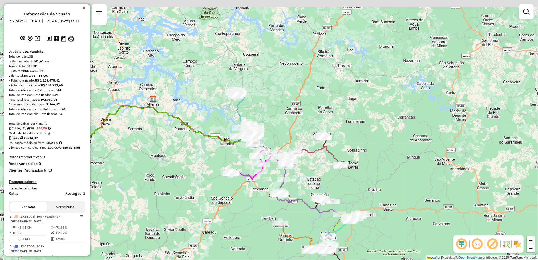
drag, startPoint x: 315, startPoint y: 193, endPoint x: 303, endPoint y: 208, distance: 19.6
click at [303, 208] on div "Janela de atendimento Grade de atendimento Capacidade Transportadoras Veículos …" at bounding box center [269, 130] width 538 height 260
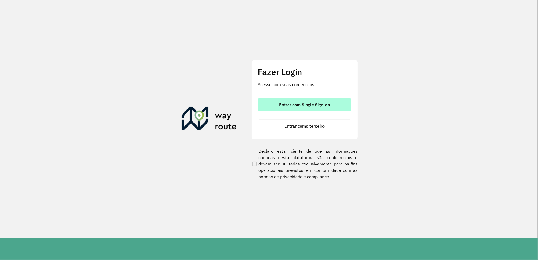
click at [308, 103] on span "Entrar com Single Sign-on" at bounding box center [304, 105] width 51 height 4
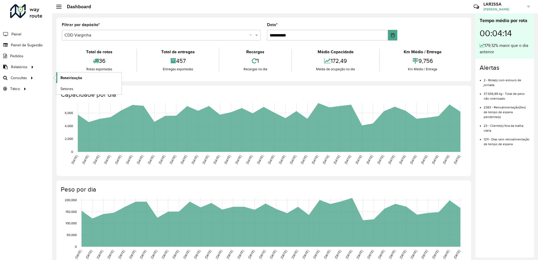
click at [61, 78] on span "Roteirização" at bounding box center [72, 78] width 22 height 6
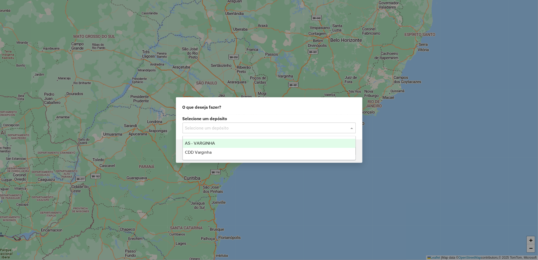
click at [259, 127] on input "text" at bounding box center [263, 128] width 157 height 6
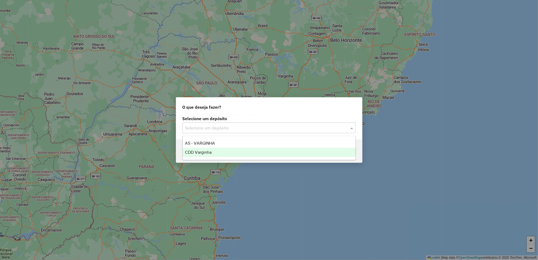
click at [235, 152] on div "CDD Varginha" at bounding box center [269, 152] width 173 height 9
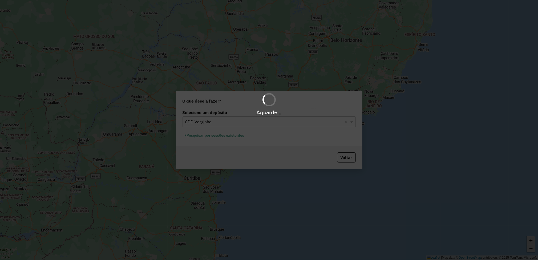
click at [232, 137] on div "Aguarde..." at bounding box center [269, 130] width 538 height 260
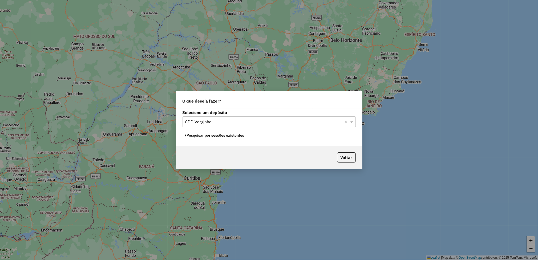
click at [232, 137] on button "Pesquisar por sessões existentes" at bounding box center [215, 135] width 64 height 8
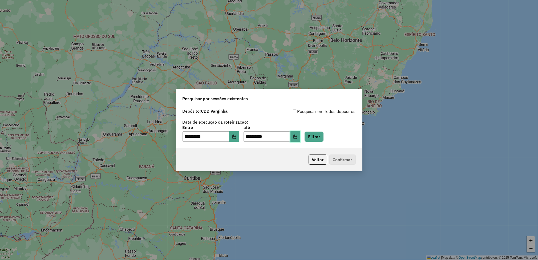
click at [301, 139] on button "Choose Date" at bounding box center [296, 136] width 10 height 11
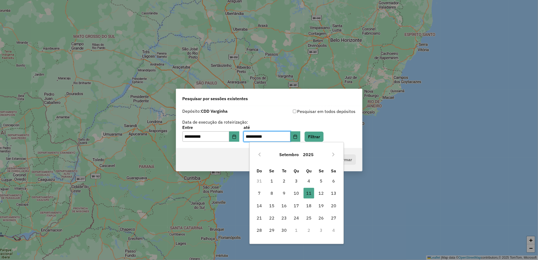
click at [321, 189] on span "12" at bounding box center [321, 193] width 11 height 11
type input "**********"
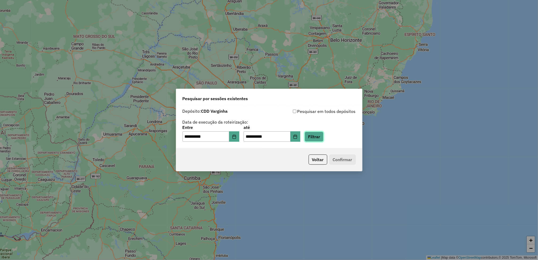
click at [324, 136] on button "Filtrar" at bounding box center [314, 137] width 19 height 10
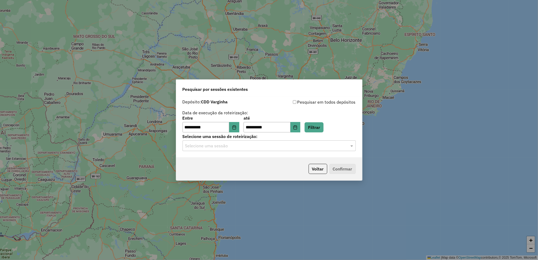
click at [239, 145] on input "text" at bounding box center [263, 146] width 157 height 6
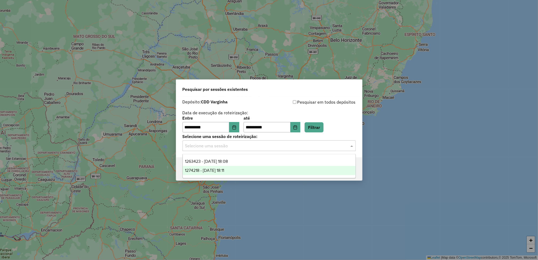
click at [240, 169] on div "1274218 - 12/09/2025 18:11" at bounding box center [269, 170] width 173 height 9
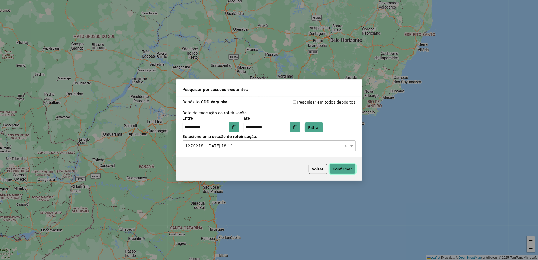
click at [335, 172] on button "Confirmar" at bounding box center [343, 169] width 26 height 10
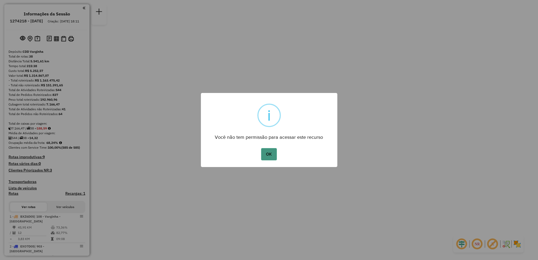
click at [268, 153] on button "OK" at bounding box center [269, 154] width 16 height 12
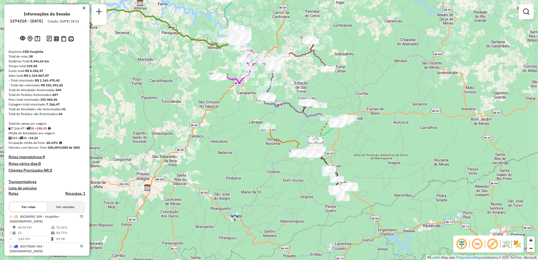
drag, startPoint x: 258, startPoint y: 140, endPoint x: 232, endPoint y: 59, distance: 85.3
click at [232, 59] on div "Janela de atendimento Grade de atendimento Capacidade Transportadoras Veículos …" at bounding box center [269, 130] width 538 height 260
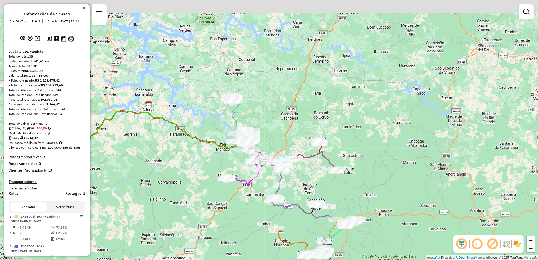
drag, startPoint x: 219, startPoint y: 128, endPoint x: 226, endPoint y: 132, distance: 8.2
click at [227, 229] on div "Janela de atendimento Grade de atendimento Capacidade Transportadoras Veículos …" at bounding box center [269, 130] width 538 height 260
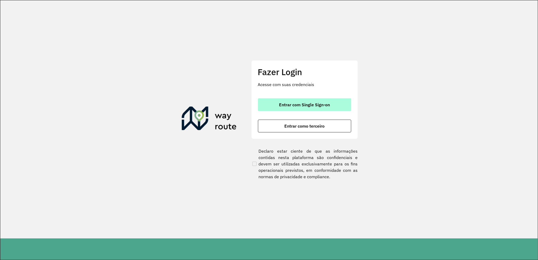
click at [296, 102] on button "Entrar com Single Sign-on" at bounding box center [304, 104] width 93 height 13
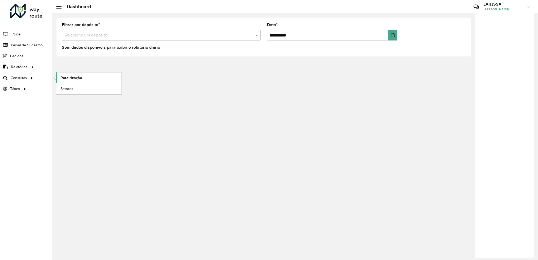
click at [71, 81] on link "Roteirização" at bounding box center [88, 78] width 65 height 11
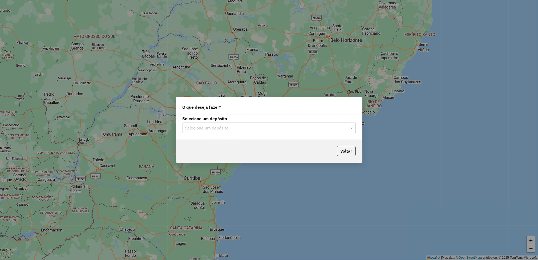
click at [220, 127] on input "text" at bounding box center [263, 128] width 157 height 6
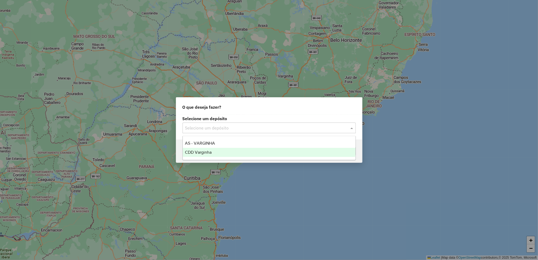
click at [215, 152] on div "CDD Varginha" at bounding box center [269, 152] width 173 height 9
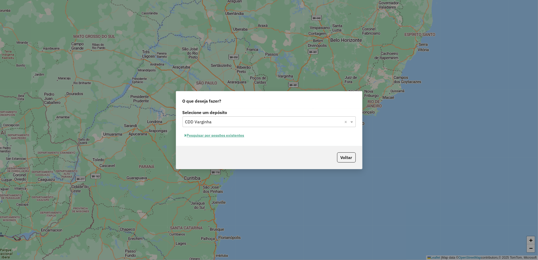
click at [242, 135] on button "Pesquisar por sessões existentes" at bounding box center [215, 135] width 64 height 8
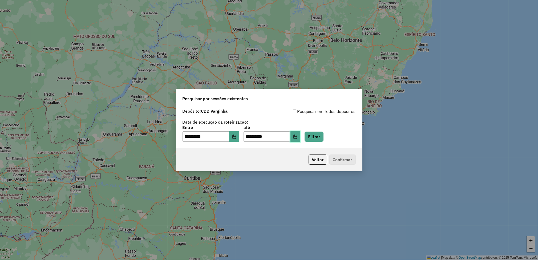
click at [298, 137] on icon "Choose Date" at bounding box center [295, 137] width 4 height 4
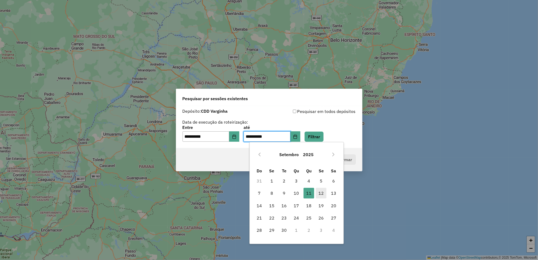
click at [321, 195] on span "12" at bounding box center [321, 193] width 11 height 11
type input "**********"
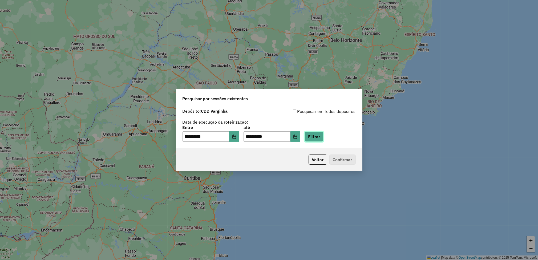
click at [324, 139] on button "Filtrar" at bounding box center [314, 137] width 19 height 10
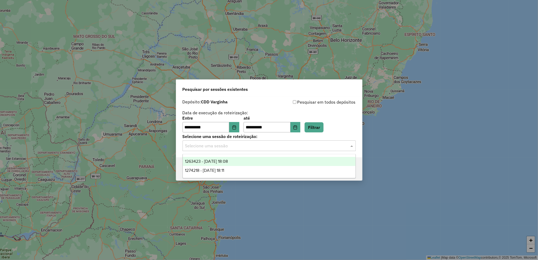
click at [254, 149] on input "text" at bounding box center [263, 146] width 157 height 6
click at [241, 169] on div "1274218 - [DATE] 18:11" at bounding box center [269, 170] width 173 height 9
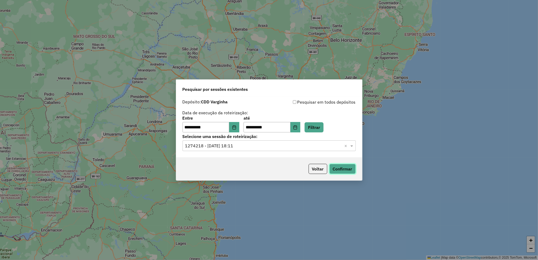
click at [335, 169] on button "Confirmar" at bounding box center [343, 169] width 26 height 10
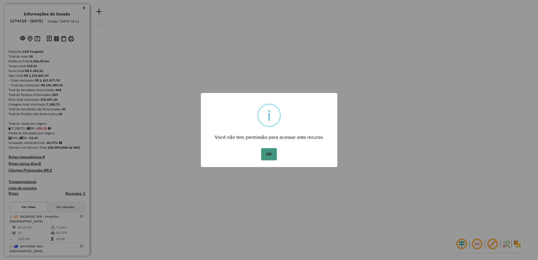
click at [266, 151] on button "OK" at bounding box center [269, 154] width 16 height 12
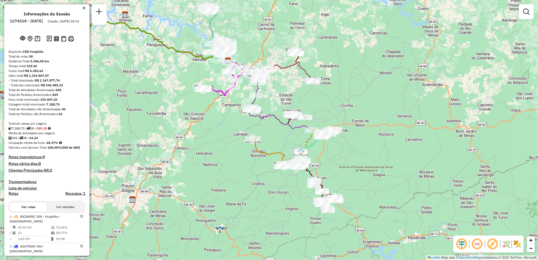
drag, startPoint x: 223, startPoint y: 86, endPoint x: 183, endPoint y: 17, distance: 80.4
click at [183, 17] on div "Janela de atendimento Grade de atendimento Capacidade Transportadoras Veículos …" at bounding box center [269, 130] width 538 height 260
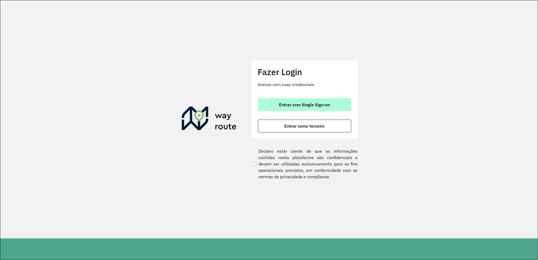
click at [300, 109] on button "Entrar com Single Sign-on" at bounding box center [304, 104] width 93 height 13
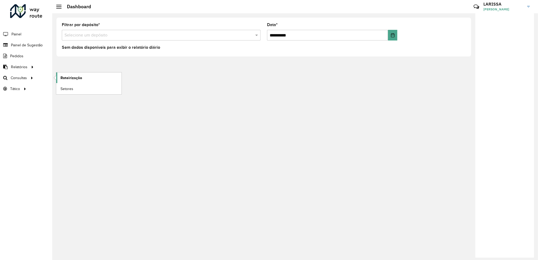
click at [69, 74] on link "Roteirização" at bounding box center [88, 78] width 65 height 11
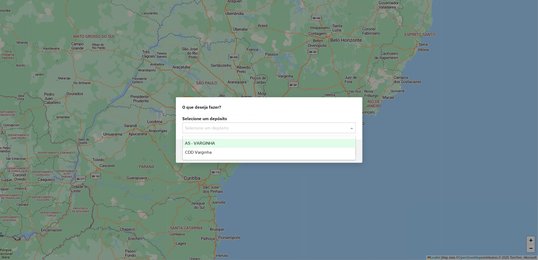
click at [262, 131] on div "Selecione um depósito" at bounding box center [269, 128] width 173 height 11
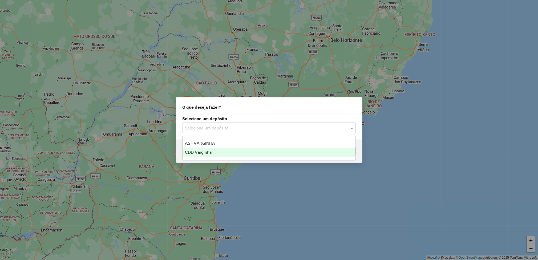
click at [254, 152] on div "CDD Varginha" at bounding box center [269, 152] width 173 height 9
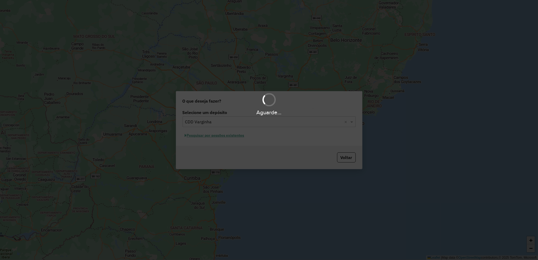
click at [232, 135] on div "Aguarde..." at bounding box center [269, 130] width 538 height 260
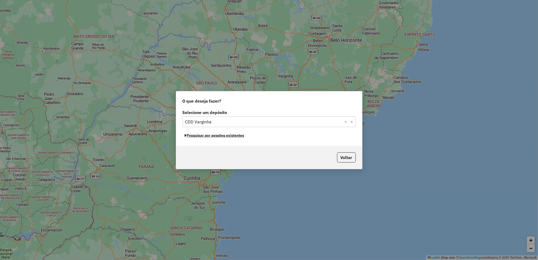
click at [232, 135] on button "Pesquisar por sessões existentes" at bounding box center [215, 135] width 64 height 8
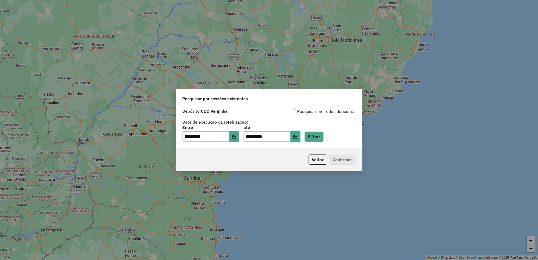
click at [301, 138] on button "Choose Date" at bounding box center [296, 136] width 10 height 11
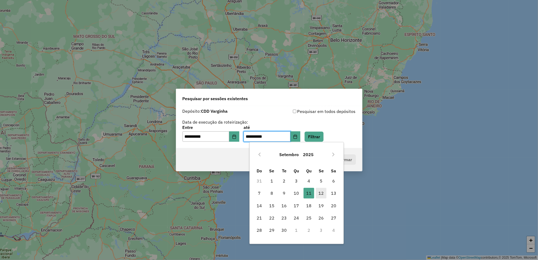
click at [321, 194] on span "12" at bounding box center [321, 193] width 11 height 11
type input "**********"
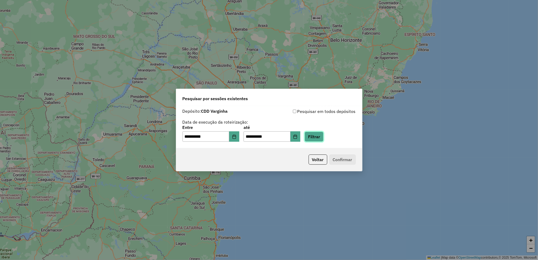
click at [324, 138] on button "Filtrar" at bounding box center [314, 137] width 19 height 10
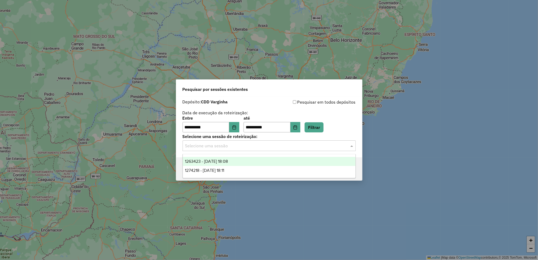
click at [240, 146] on input "text" at bounding box center [263, 146] width 157 height 6
click at [224, 168] on span "1274218 - 12/09/2025 18:11" at bounding box center [204, 170] width 39 height 5
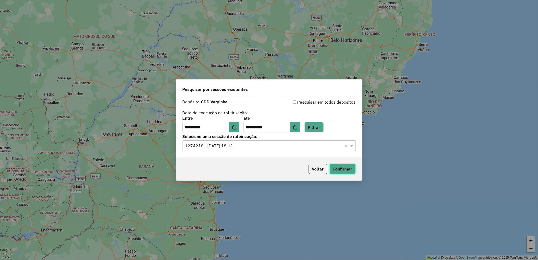
click at [339, 165] on button "Confirmar" at bounding box center [343, 169] width 26 height 10
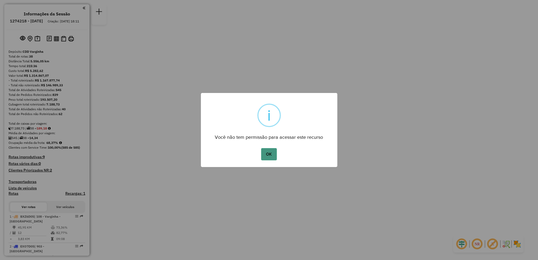
click at [267, 156] on button "OK" at bounding box center [269, 154] width 16 height 12
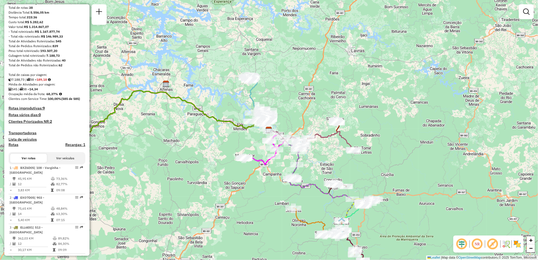
scroll to position [46, 0]
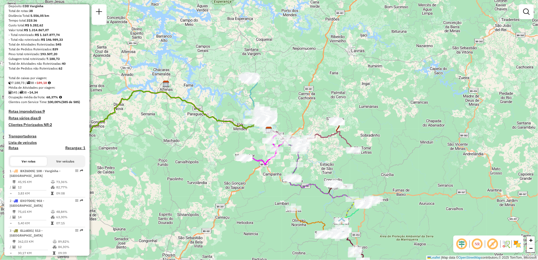
click at [152, 175] on div "Janela de atendimento Grade de atendimento Capacidade Transportadoras Veículos …" at bounding box center [269, 130] width 538 height 260
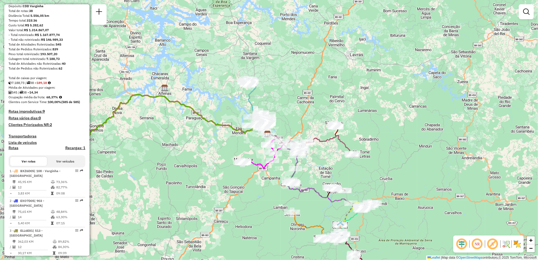
drag, startPoint x: 211, startPoint y: 157, endPoint x: 199, endPoint y: 184, distance: 29.9
click at [199, 184] on div "Janela de atendimento Grade de atendimento Capacidade Transportadoras Veículos …" at bounding box center [269, 130] width 538 height 260
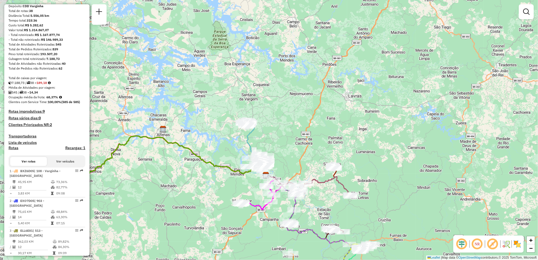
drag, startPoint x: 198, startPoint y: 186, endPoint x: 204, endPoint y: 205, distance: 19.6
click at [204, 205] on div "Janela de atendimento Grade de atendimento Capacidade Transportadoras Veículos …" at bounding box center [269, 130] width 538 height 260
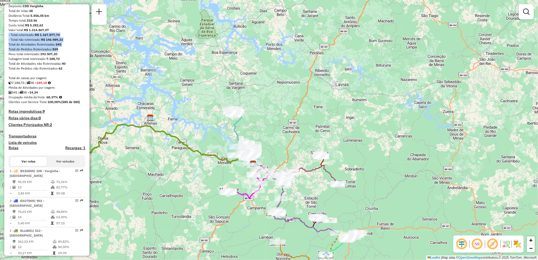
drag, startPoint x: 88, startPoint y: 52, endPoint x: 89, endPoint y: 35, distance: 17.1
click at [89, 35] on div "Informações da Sessão 1274218 - 12/09/2025 Criação: 11/09/2025 18:11 Depósito: …" at bounding box center [46, 130] width 85 height 252
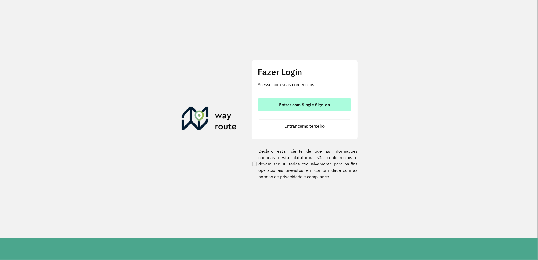
click at [289, 107] on span "Entrar com Single Sign-on" at bounding box center [304, 105] width 51 height 4
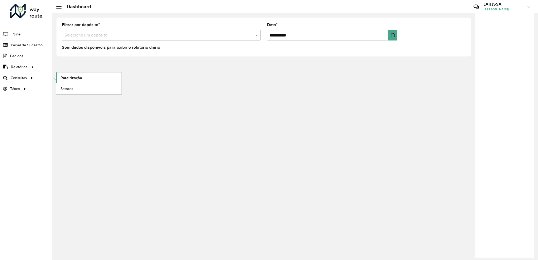
click at [62, 75] on span "Roteirização" at bounding box center [72, 78] width 22 height 6
click at [63, 75] on link "Roteirização" at bounding box center [88, 78] width 65 height 11
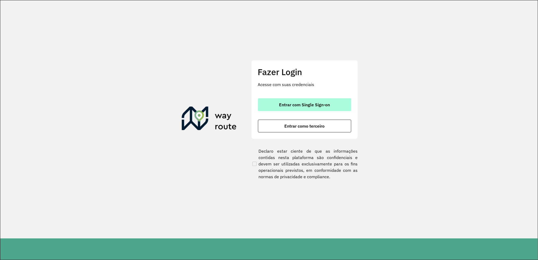
click at [334, 104] on button "Entrar com Single Sign-on" at bounding box center [304, 104] width 93 height 13
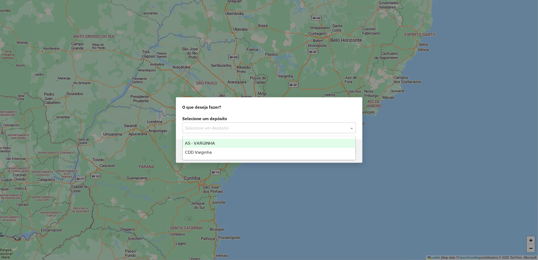
click at [221, 131] on input "text" at bounding box center [263, 128] width 157 height 6
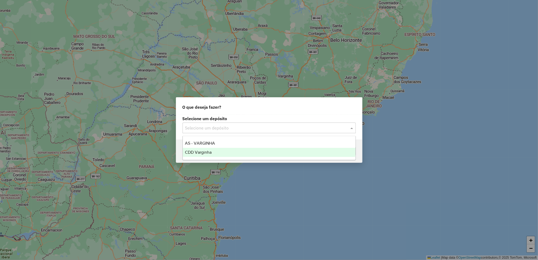
click at [212, 156] on div "CDD Varginha" at bounding box center [269, 152] width 173 height 9
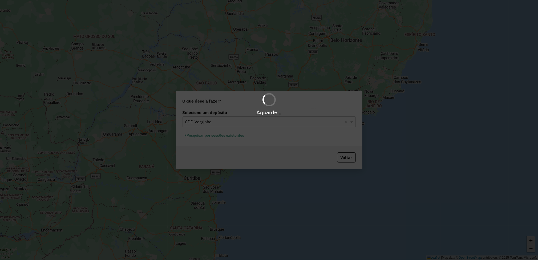
click at [232, 136] on div "Aguarde..." at bounding box center [269, 130] width 538 height 260
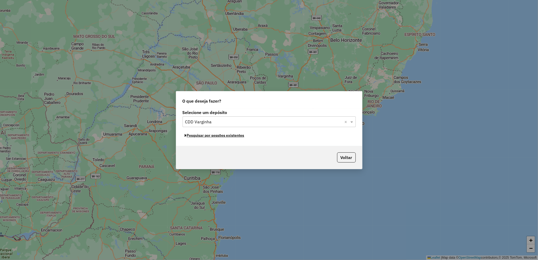
click at [232, 136] on button "Pesquisar por sessões existentes" at bounding box center [215, 135] width 64 height 8
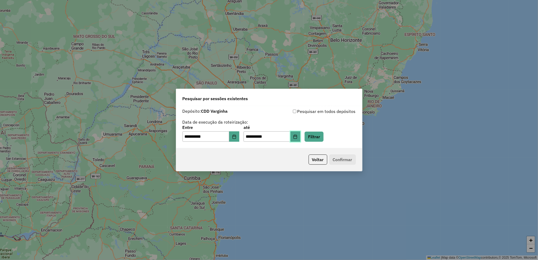
click at [298, 138] on icon "Choose Date" at bounding box center [295, 137] width 4 height 4
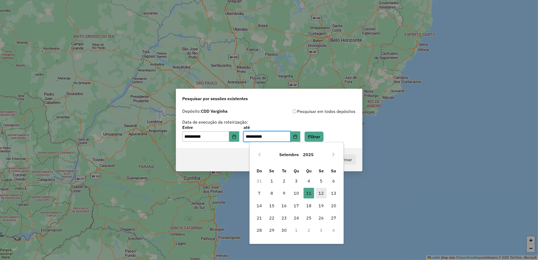
click at [320, 194] on span "12" at bounding box center [321, 193] width 11 height 11
type input "**********"
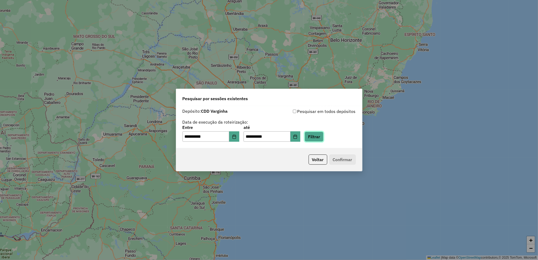
click at [324, 135] on button "Filtrar" at bounding box center [314, 137] width 19 height 10
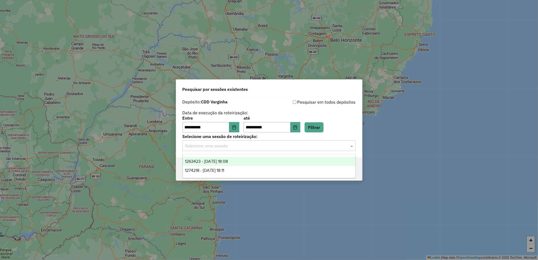
click at [216, 148] on input "text" at bounding box center [263, 146] width 157 height 6
click at [219, 172] on span "1274218 - 12/09/2025 18:11" at bounding box center [204, 170] width 39 height 5
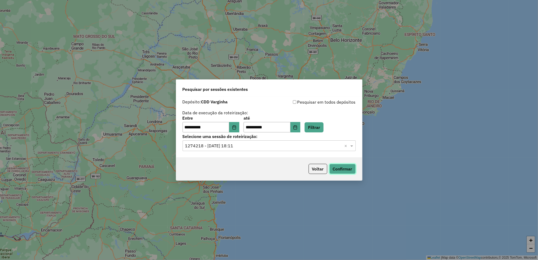
click at [343, 166] on button "Confirmar" at bounding box center [343, 169] width 26 height 10
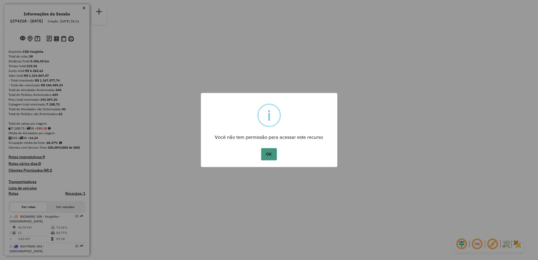
click at [268, 158] on button "OK" at bounding box center [269, 154] width 16 height 12
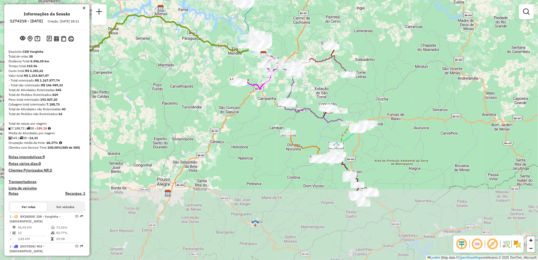
drag, startPoint x: 266, startPoint y: 183, endPoint x: 260, endPoint y: 107, distance: 76.2
click at [260, 107] on div "Janela de atendimento Grade de atendimento Capacidade Transportadoras Veículos …" at bounding box center [269, 130] width 538 height 260
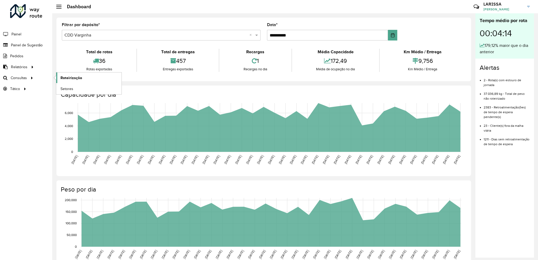
click at [59, 77] on link "Roteirização" at bounding box center [88, 78] width 65 height 11
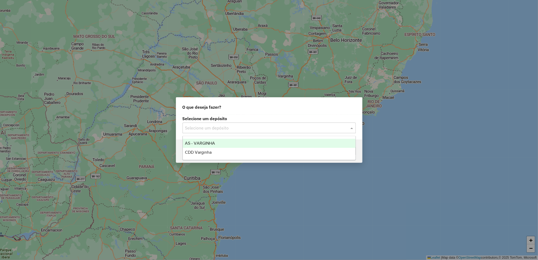
click at [221, 127] on input "text" at bounding box center [263, 128] width 157 height 6
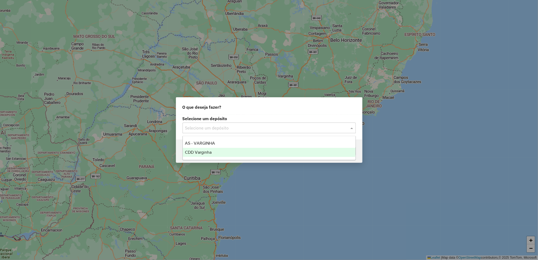
click at [207, 154] on span "CDD Varginha" at bounding box center [198, 152] width 27 height 5
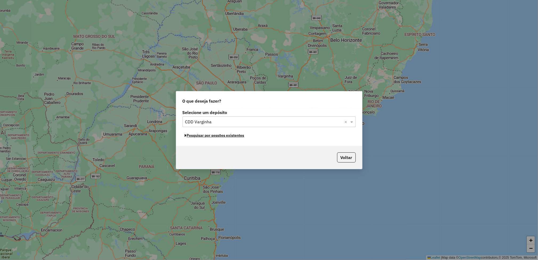
click at [228, 135] on button "Pesquisar por sessões existentes" at bounding box center [215, 135] width 64 height 8
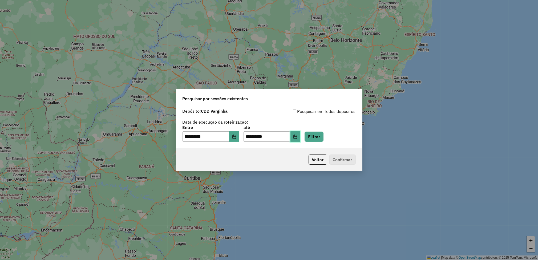
click at [298, 136] on icon "Choose Date" at bounding box center [295, 137] width 4 height 4
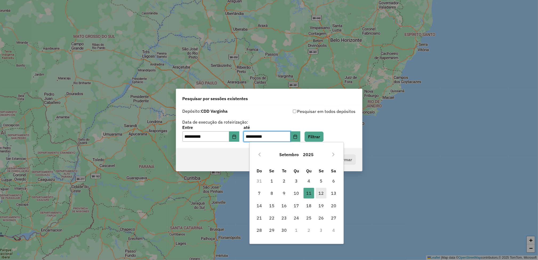
click at [323, 191] on span "12" at bounding box center [321, 193] width 11 height 11
type input "**********"
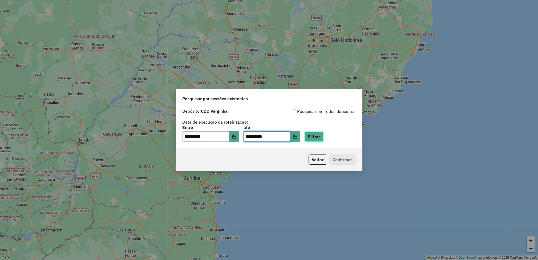
click at [324, 136] on button "Filtrar" at bounding box center [314, 137] width 19 height 10
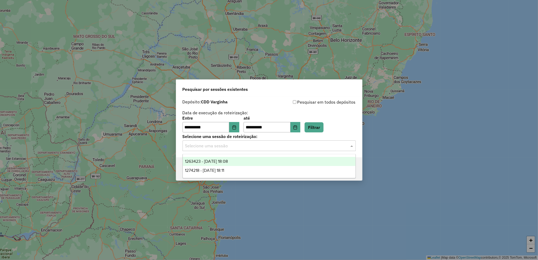
click at [272, 148] on input "text" at bounding box center [263, 146] width 157 height 6
click at [249, 172] on div "1274218 - 12/09/2025 18:11" at bounding box center [269, 170] width 173 height 9
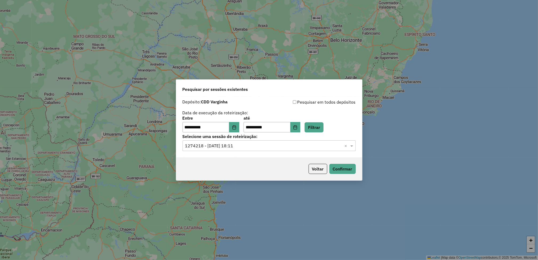
click at [249, 172] on div "Voltar Confirmar" at bounding box center [269, 169] width 186 height 23
click at [339, 167] on button "Confirmar" at bounding box center [343, 169] width 26 height 10
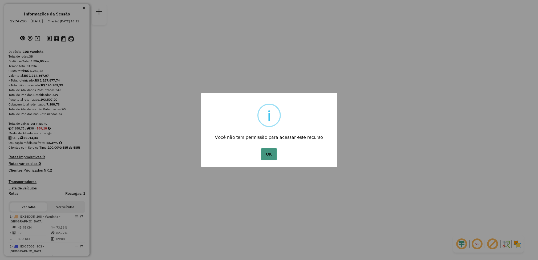
click at [264, 152] on button "OK" at bounding box center [269, 154] width 16 height 12
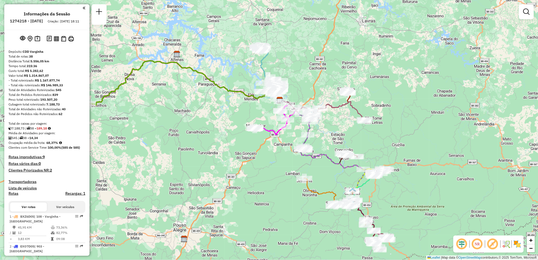
drag, startPoint x: 378, startPoint y: 139, endPoint x: 304, endPoint y: 42, distance: 122.1
click at [388, 109] on div "Janela de atendimento Grade de atendimento Capacidade Transportadoras Veículos …" at bounding box center [269, 130] width 538 height 260
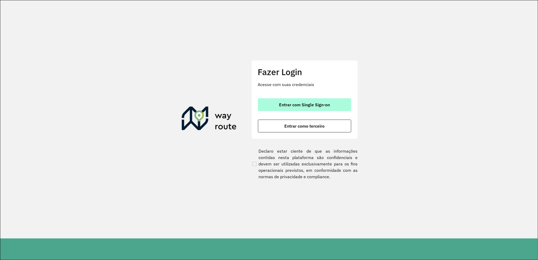
click at [306, 102] on button "Entrar com Single Sign-on" at bounding box center [304, 104] width 93 height 13
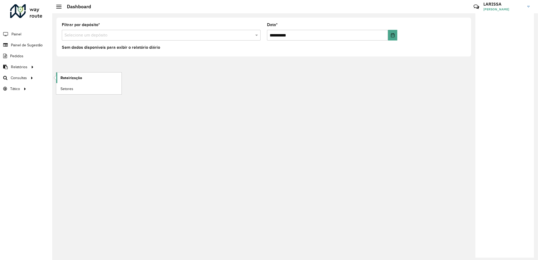
click at [69, 80] on span "Roteirização" at bounding box center [72, 78] width 22 height 6
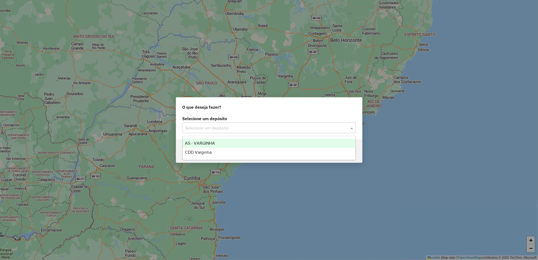
click at [284, 128] on input "text" at bounding box center [263, 128] width 157 height 6
click at [223, 130] on input "text" at bounding box center [263, 128] width 157 height 6
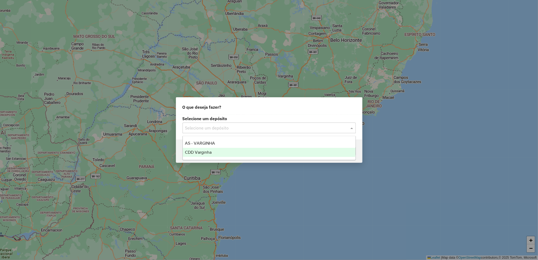
click at [258, 152] on div "CDD Varginha" at bounding box center [269, 152] width 173 height 9
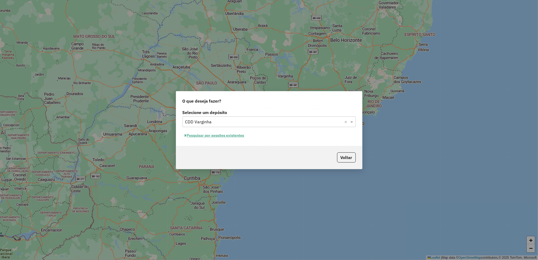
click at [233, 136] on button "Pesquisar por sessões existentes" at bounding box center [215, 135] width 64 height 8
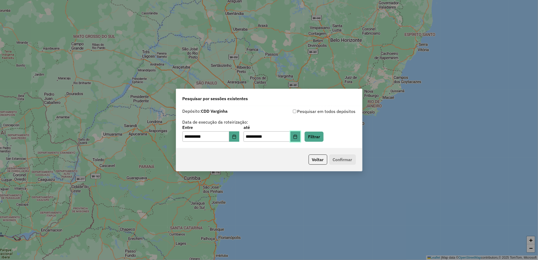
click at [301, 139] on button "Choose Date" at bounding box center [296, 136] width 10 height 11
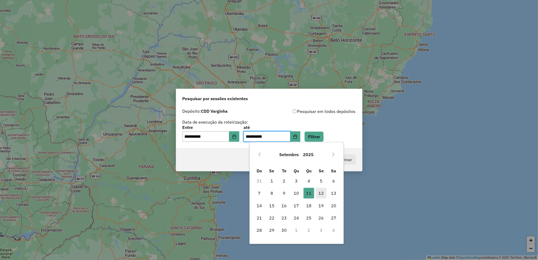
click at [319, 195] on span "12" at bounding box center [321, 193] width 11 height 11
type input "**********"
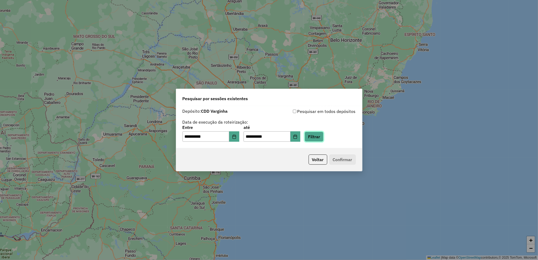
click at [324, 133] on button "Filtrar" at bounding box center [314, 137] width 19 height 10
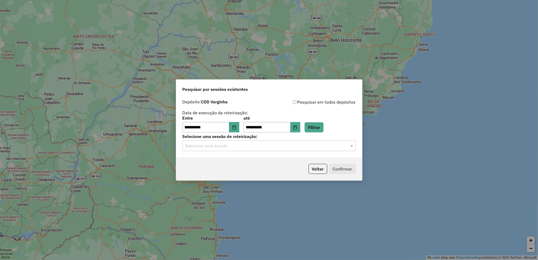
click at [242, 147] on input "text" at bounding box center [263, 146] width 157 height 6
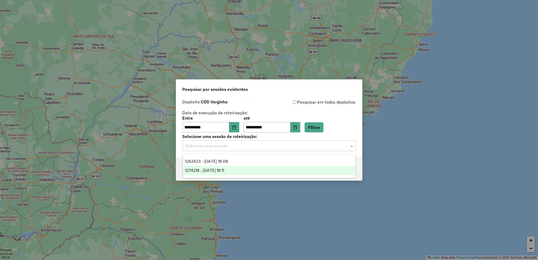
click at [243, 170] on div "1274218 - 12/09/2025 18:11" at bounding box center [269, 170] width 173 height 9
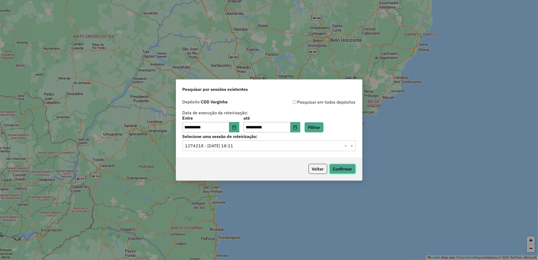
click at [347, 168] on button "Confirmar" at bounding box center [343, 169] width 26 height 10
